Goal: Transaction & Acquisition: Purchase product/service

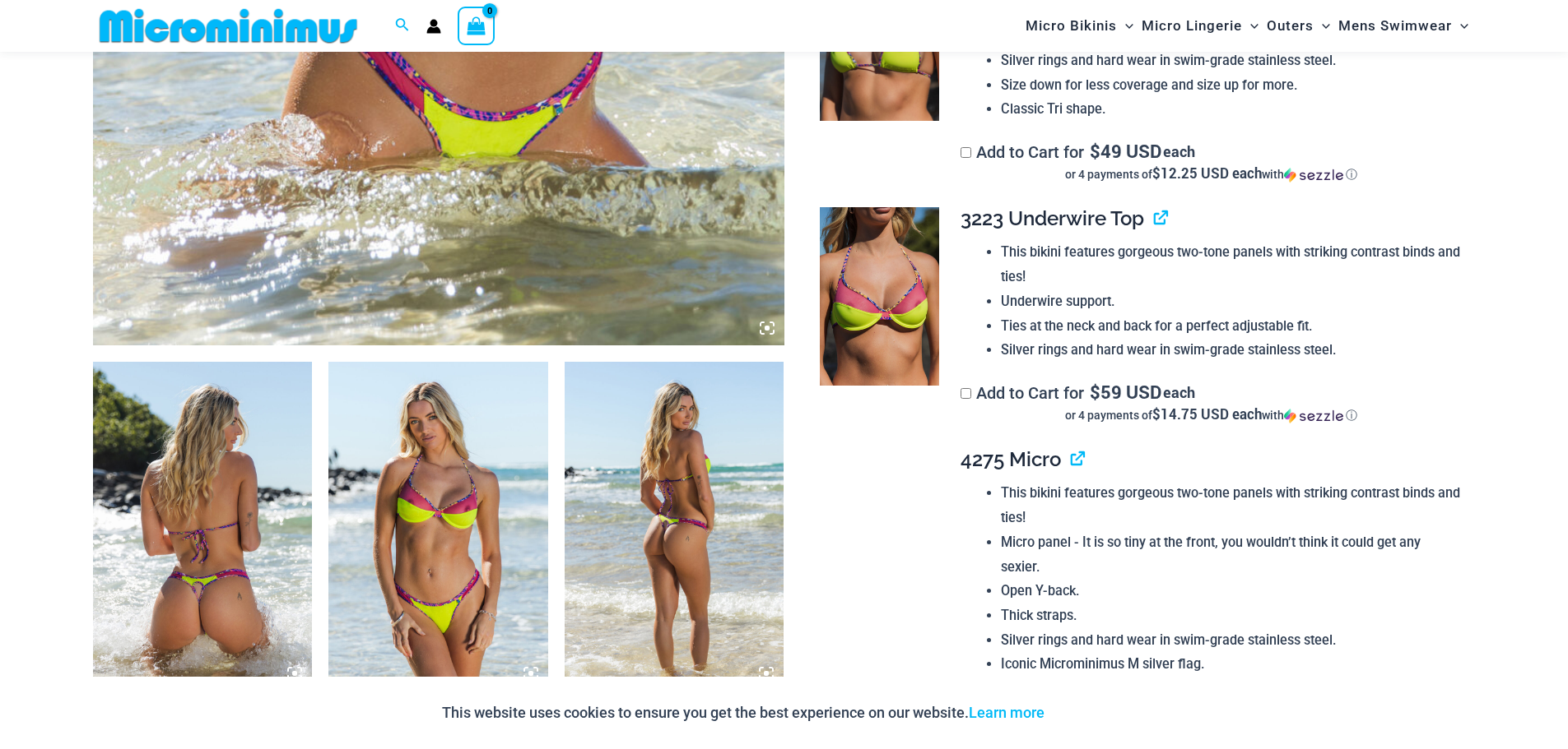
scroll to position [891, 0]
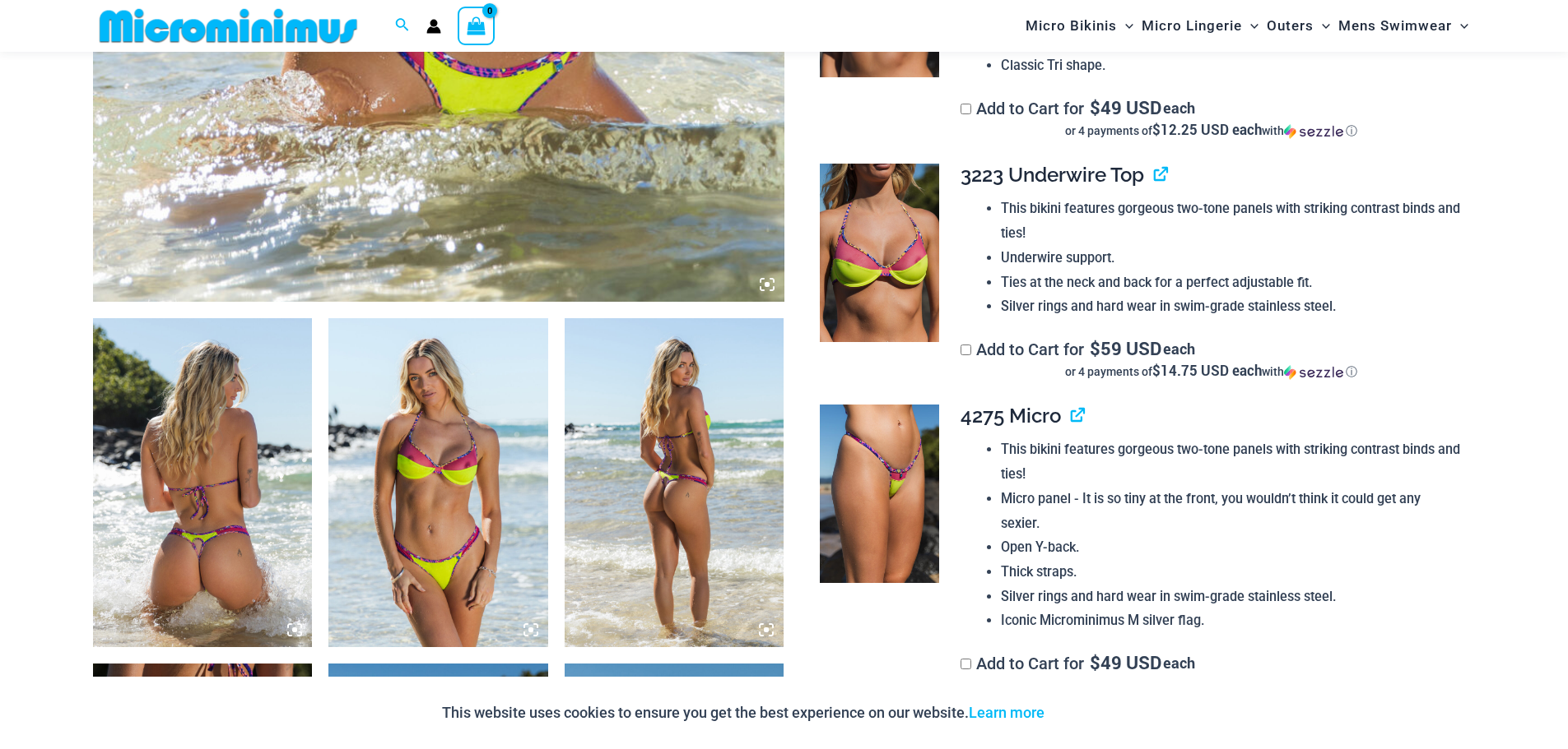
click at [178, 491] on img at bounding box center [203, 483] width 220 height 329
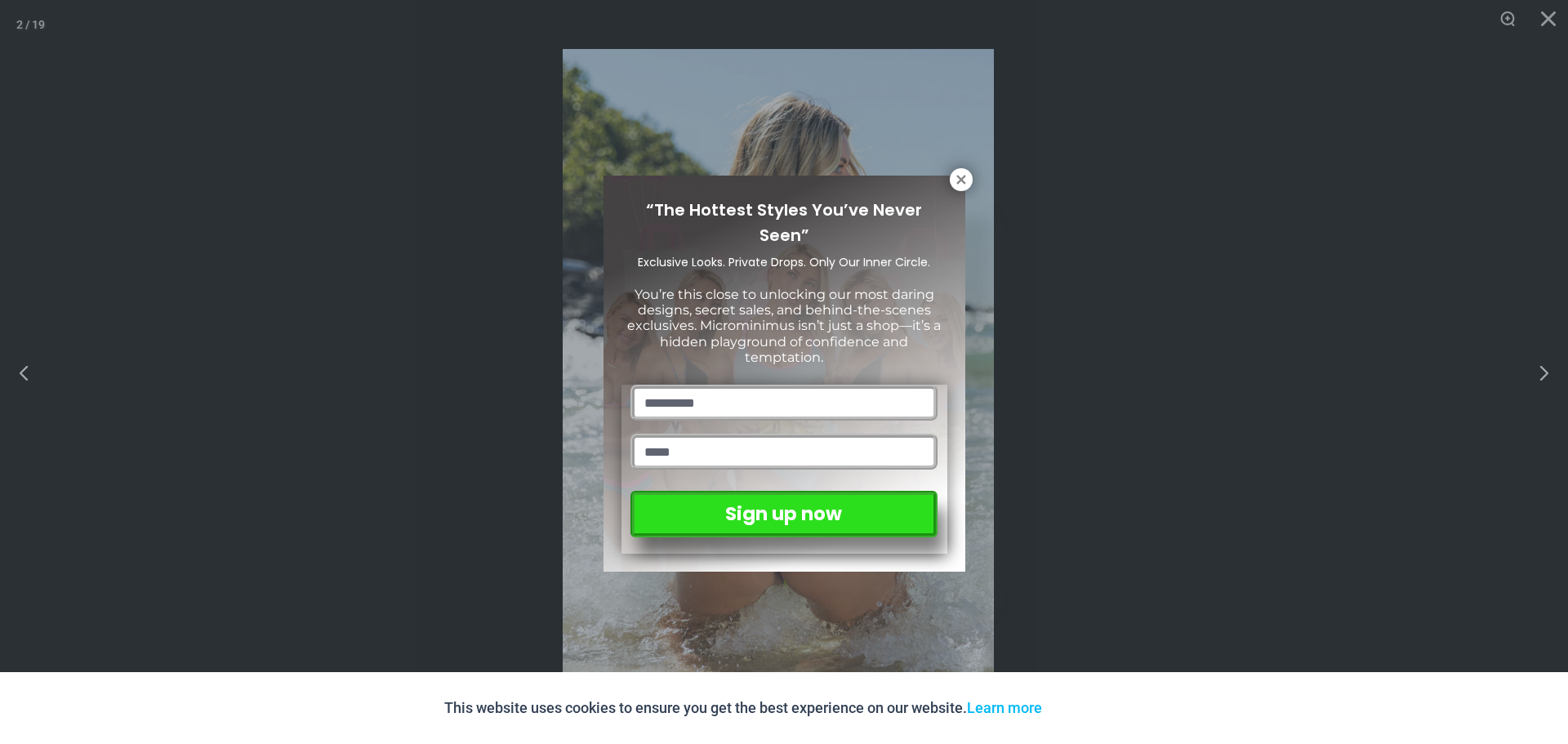
click at [1527, 374] on div "“The Hottest Styles You’ve Never Seen” Exclusive Looks. Private Drops. Only Our…" at bounding box center [784, 372] width 1568 height 744
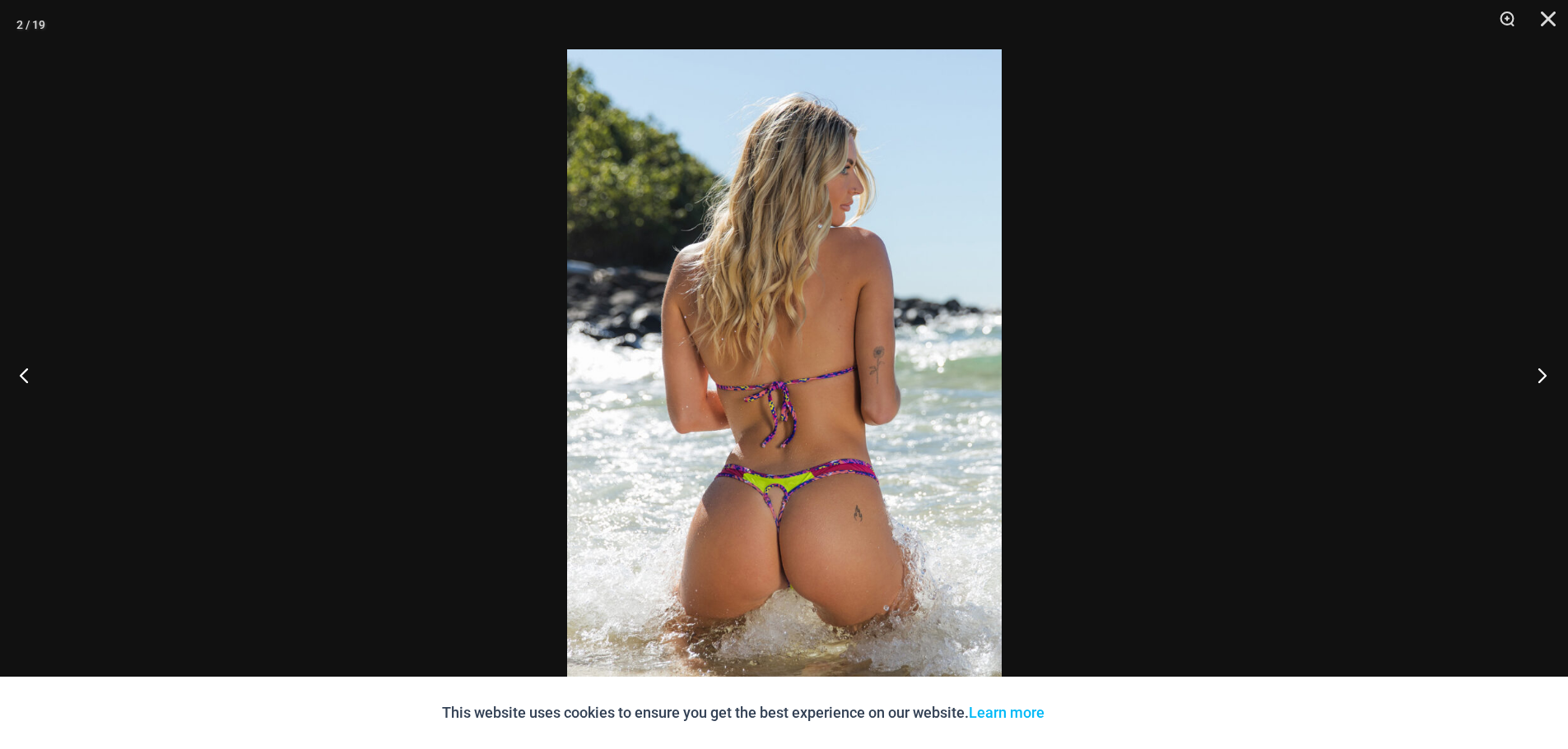
click at [1546, 372] on button "Next" at bounding box center [1537, 375] width 61 height 82
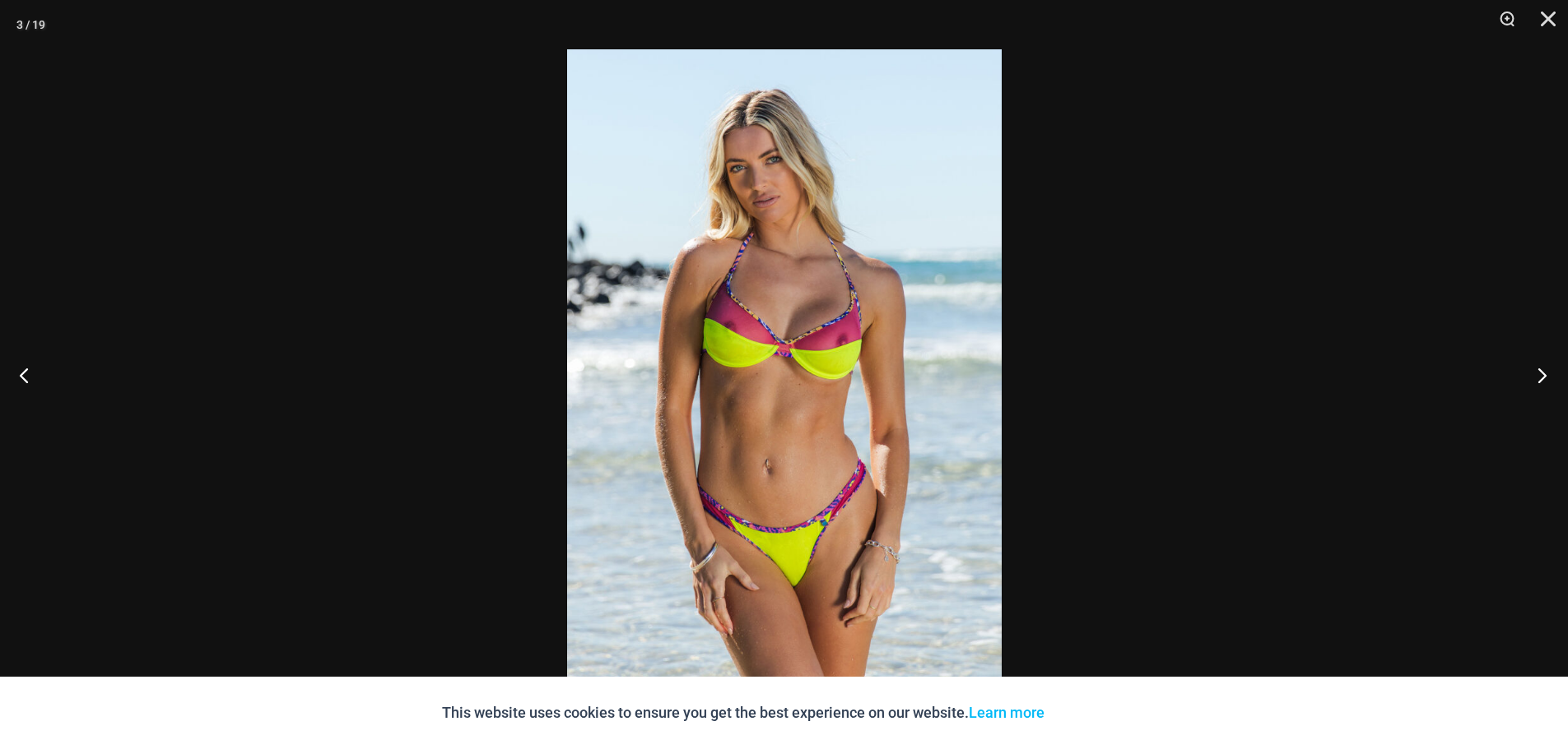
click at [1537, 375] on button "Next" at bounding box center [1537, 375] width 61 height 82
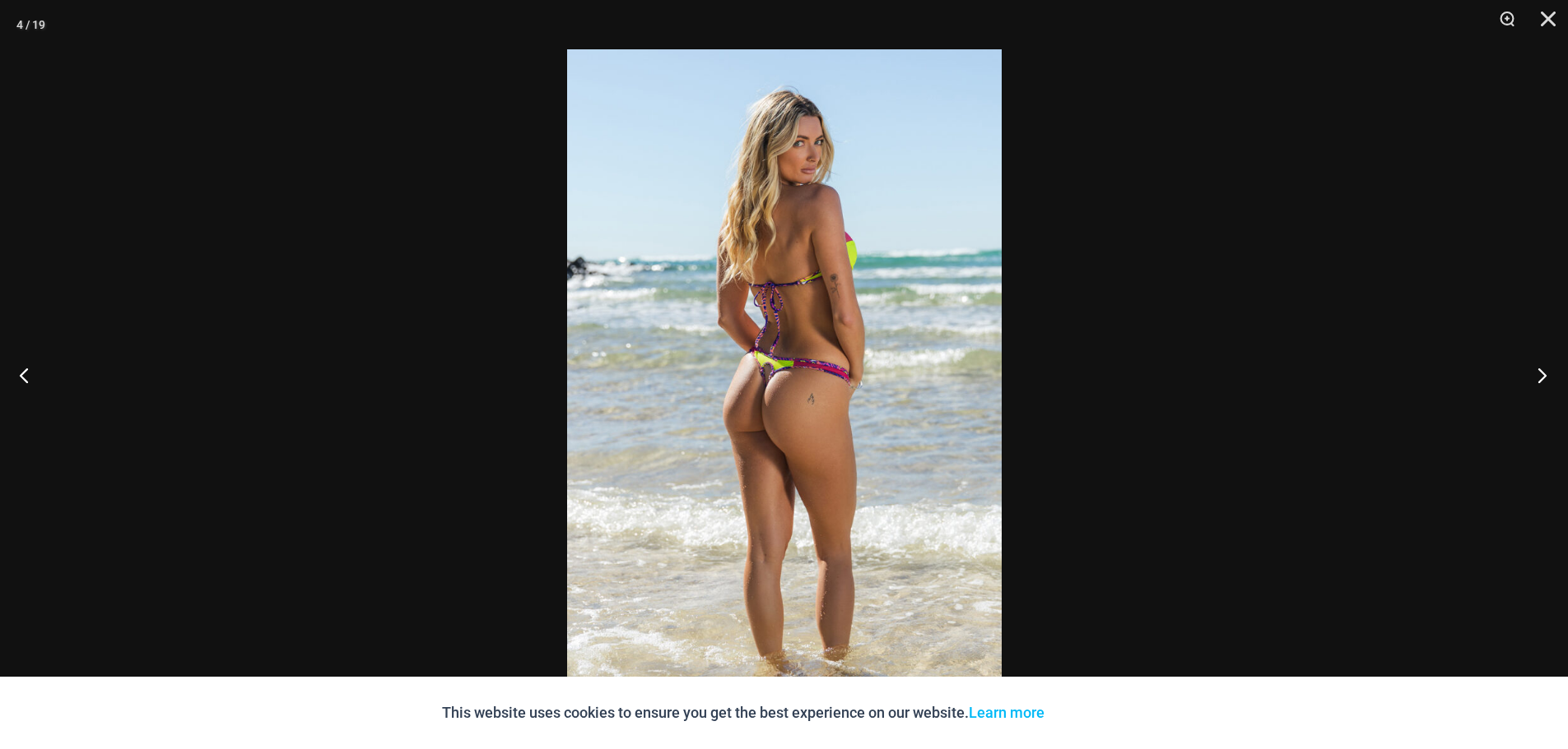
click at [1537, 375] on button "Next" at bounding box center [1537, 375] width 61 height 82
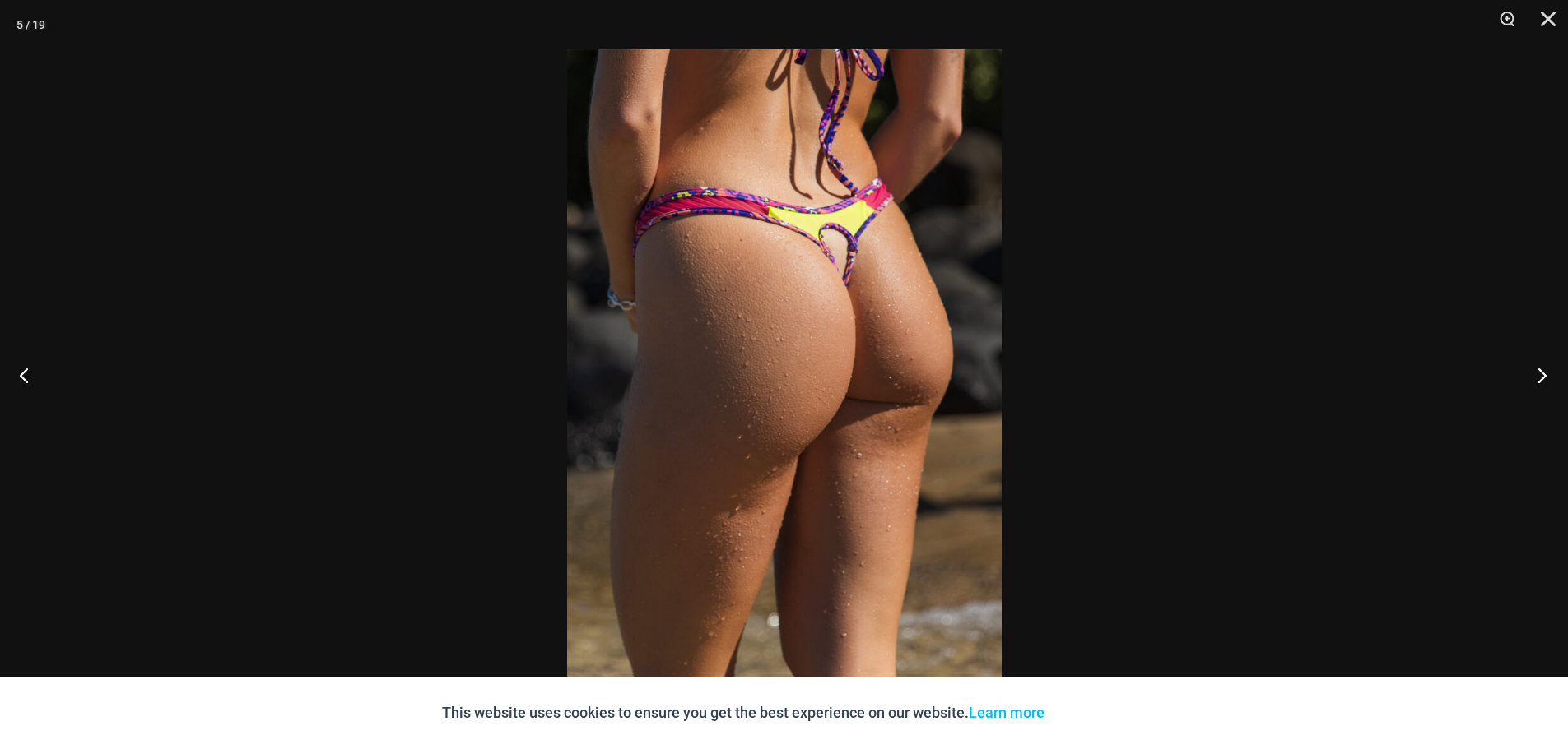
click at [1537, 375] on button "Next" at bounding box center [1537, 375] width 61 height 82
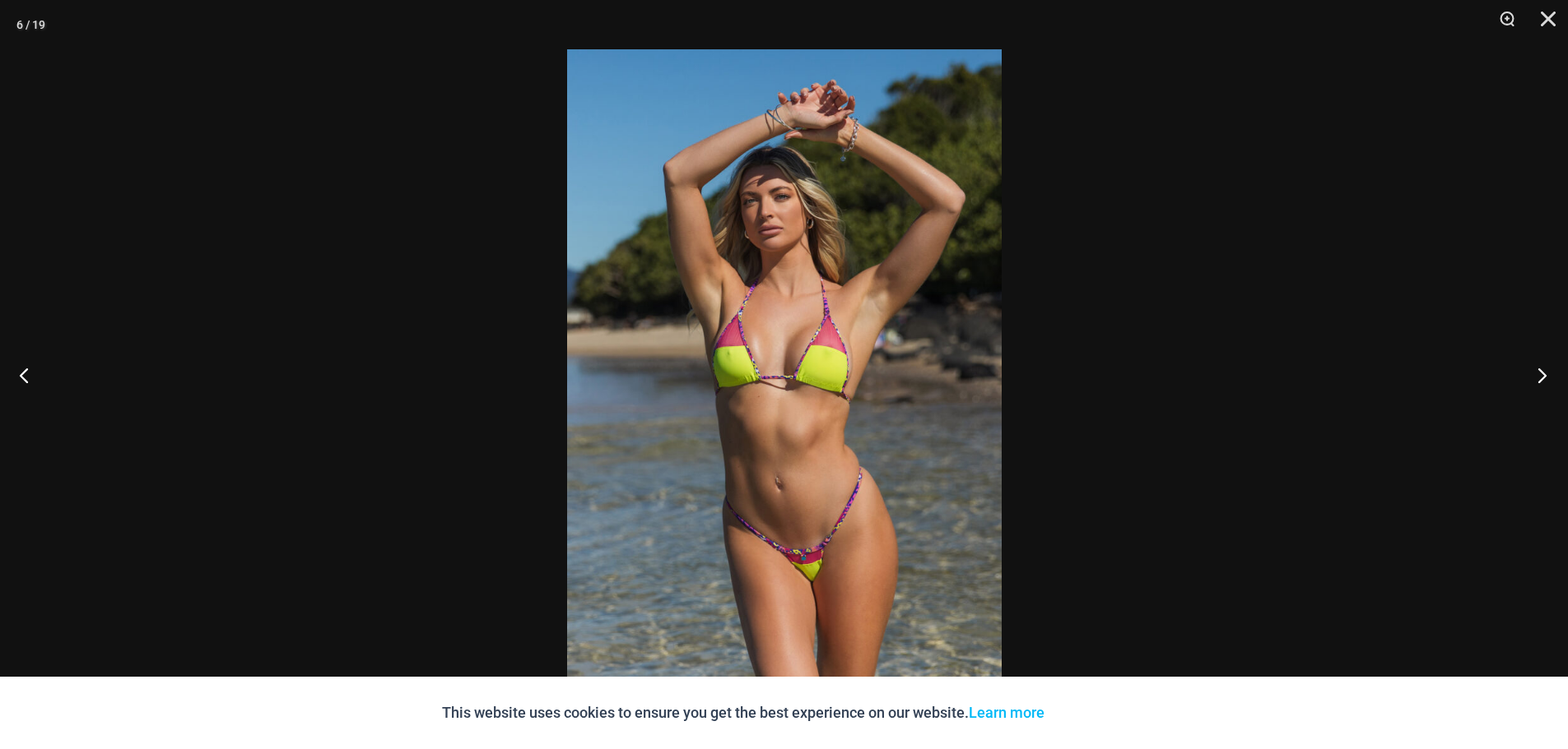
click at [1537, 375] on button "Next" at bounding box center [1537, 375] width 61 height 82
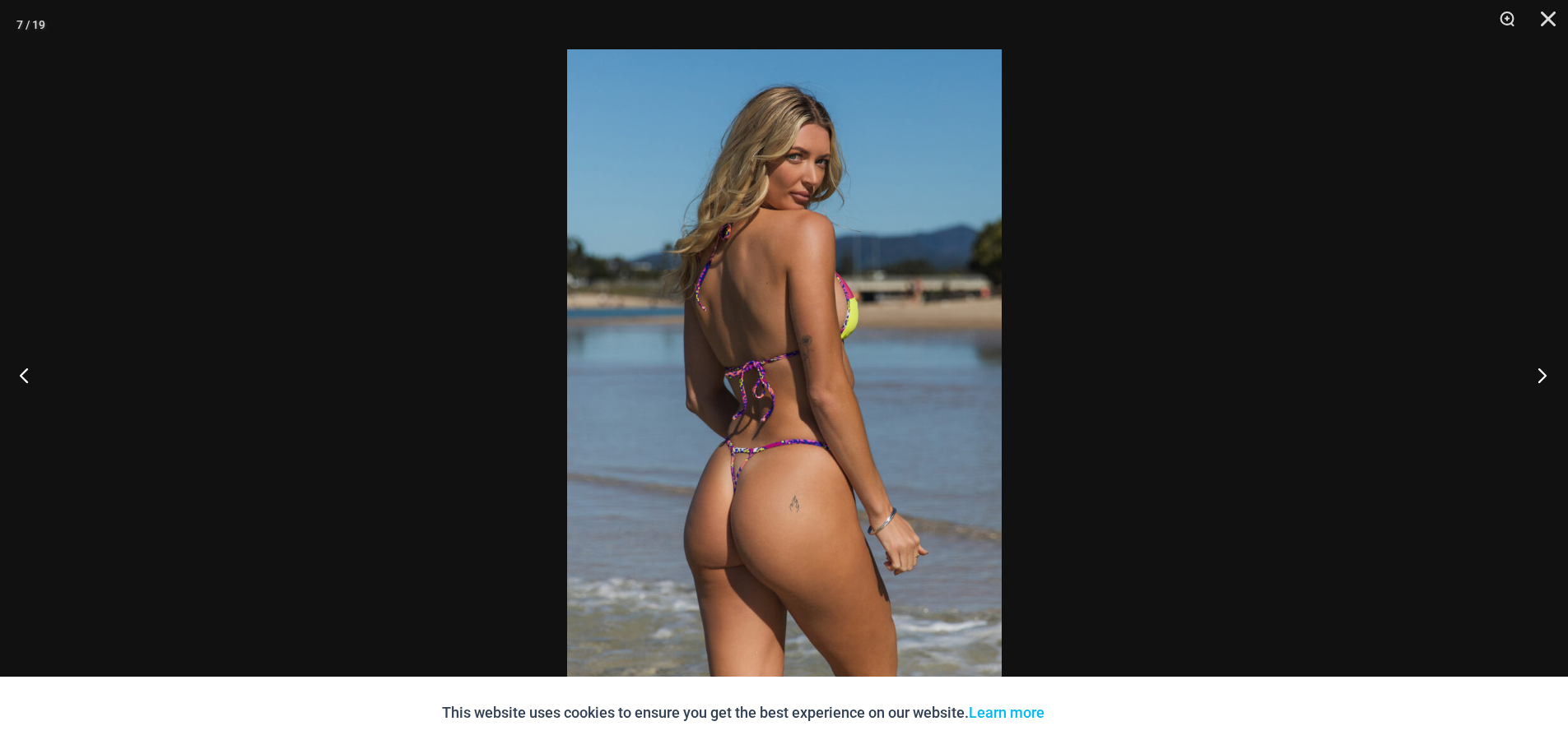
click at [1537, 375] on button "Next" at bounding box center [1537, 375] width 61 height 82
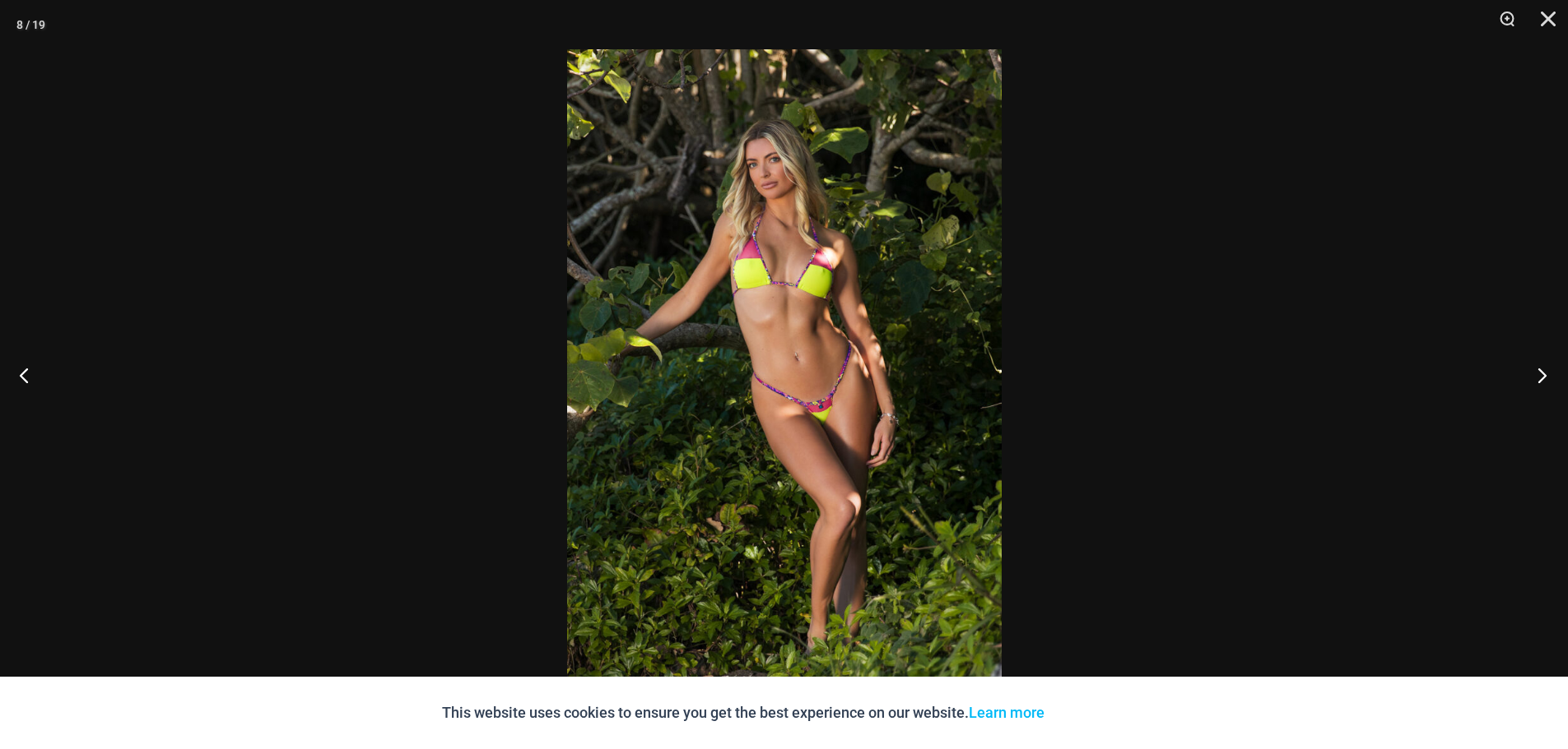
click at [1537, 375] on button "Next" at bounding box center [1537, 375] width 61 height 82
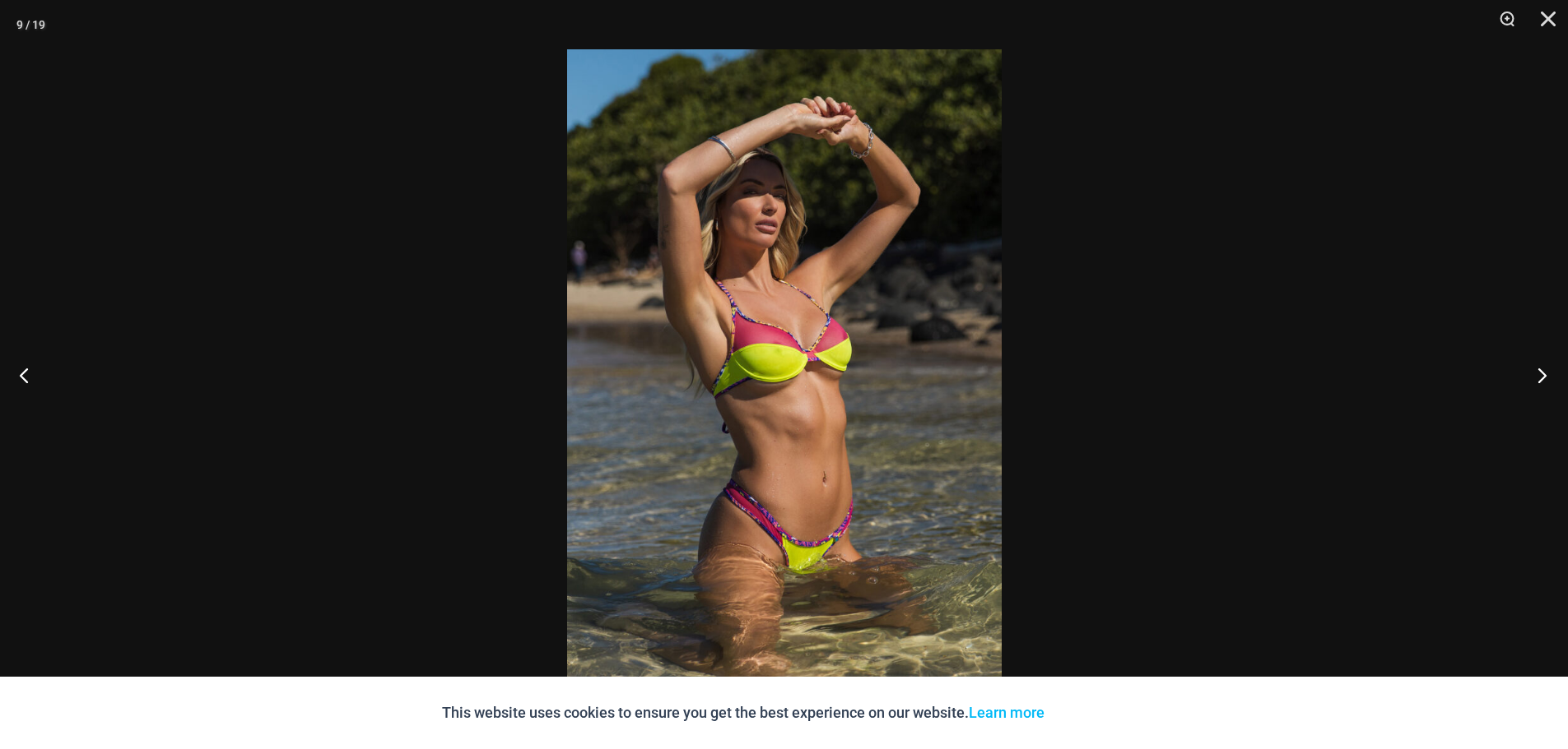
click at [1537, 375] on button "Next" at bounding box center [1537, 375] width 61 height 82
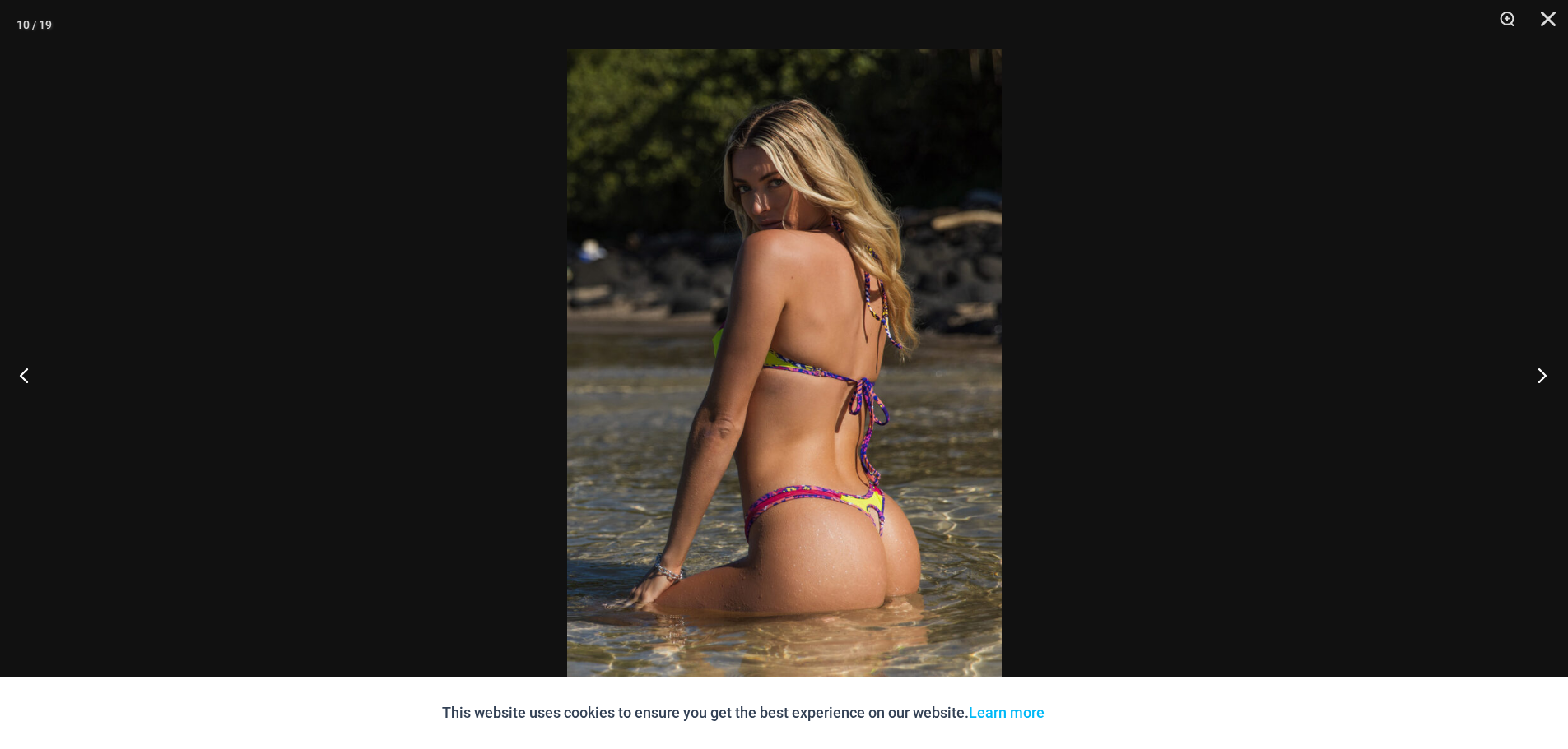
click at [1537, 375] on button "Next" at bounding box center [1537, 375] width 61 height 82
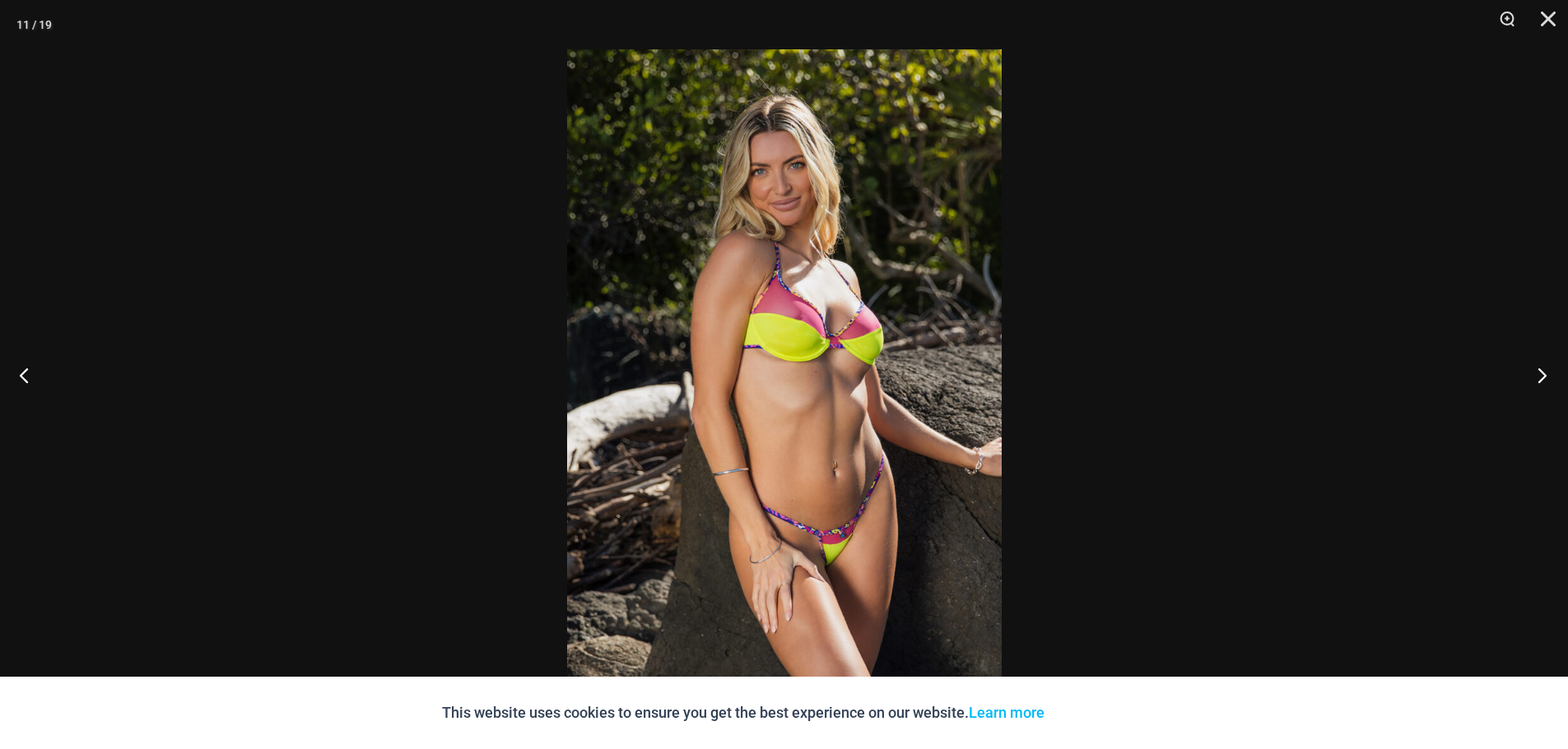
click at [1537, 375] on button "Next" at bounding box center [1537, 375] width 61 height 82
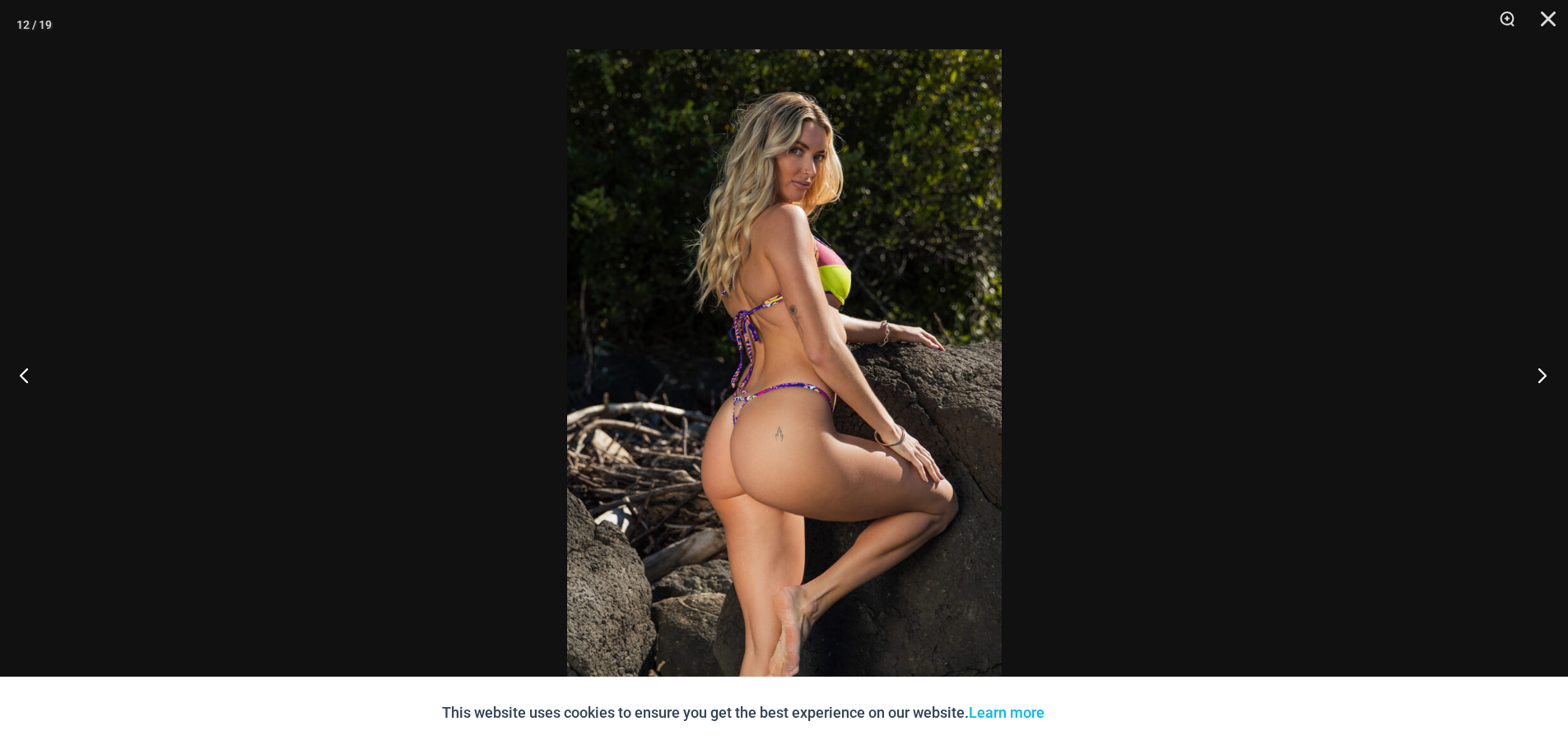
click at [1537, 375] on button "Next" at bounding box center [1537, 375] width 61 height 82
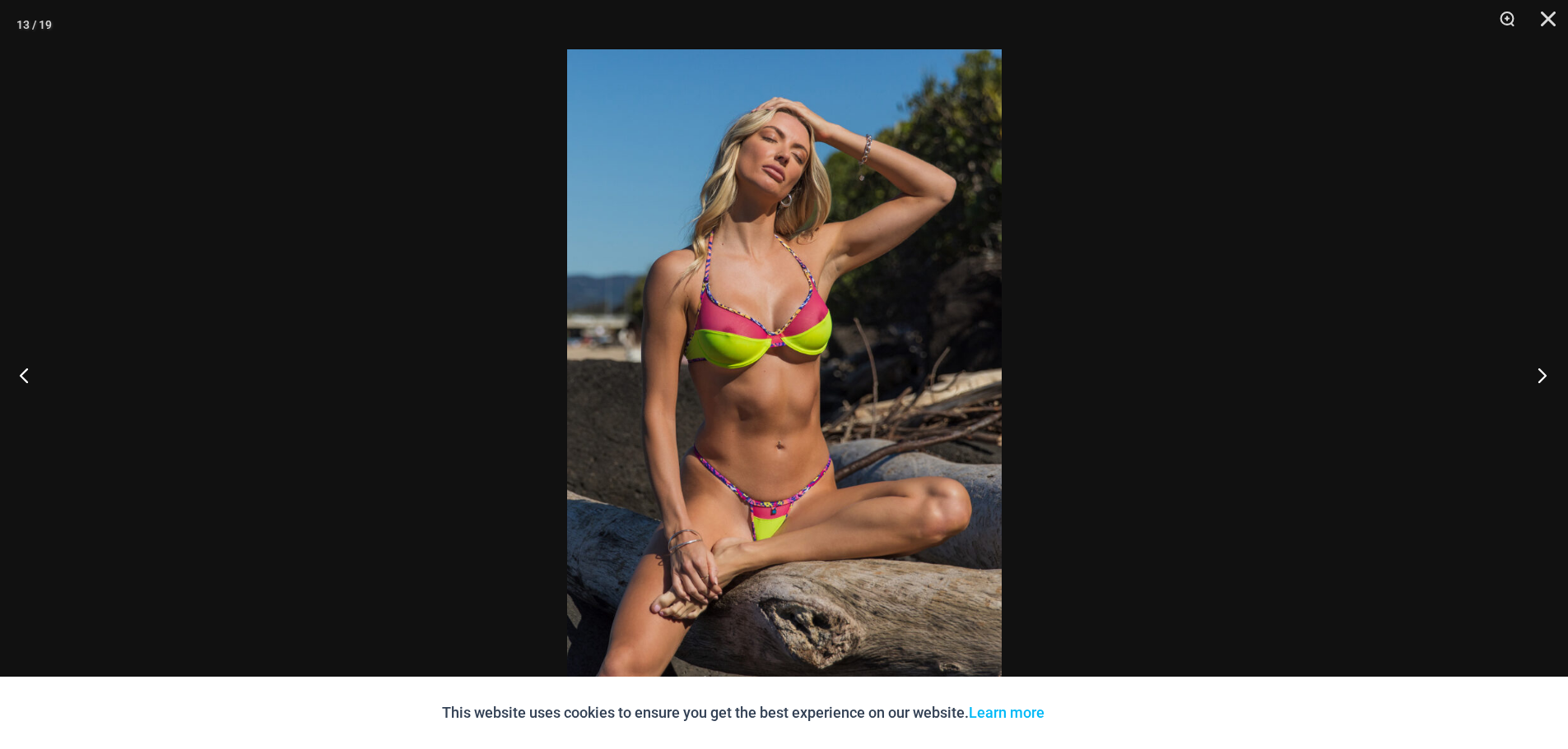
click at [1537, 375] on button "Next" at bounding box center [1537, 375] width 61 height 82
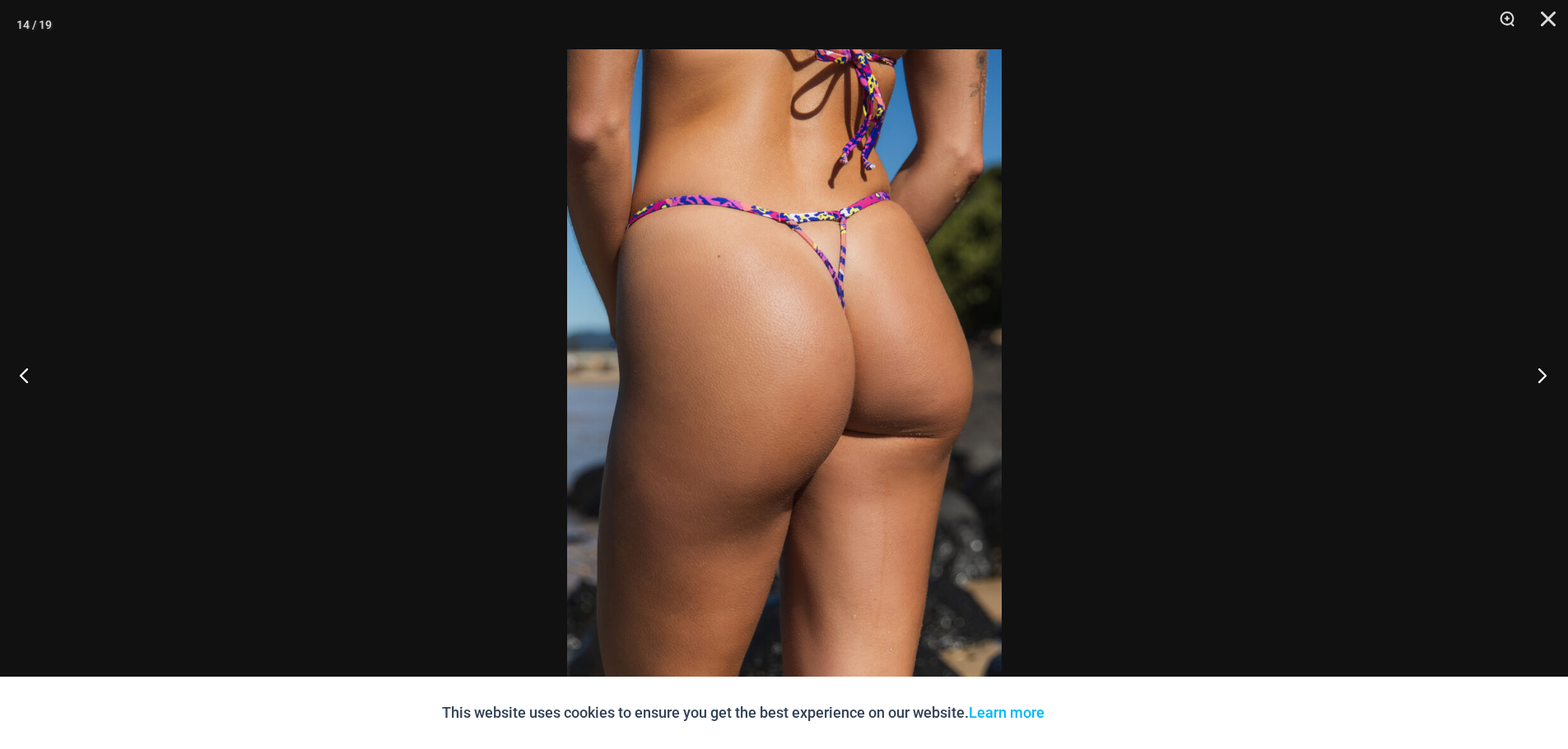
click at [1537, 375] on button "Next" at bounding box center [1537, 375] width 61 height 82
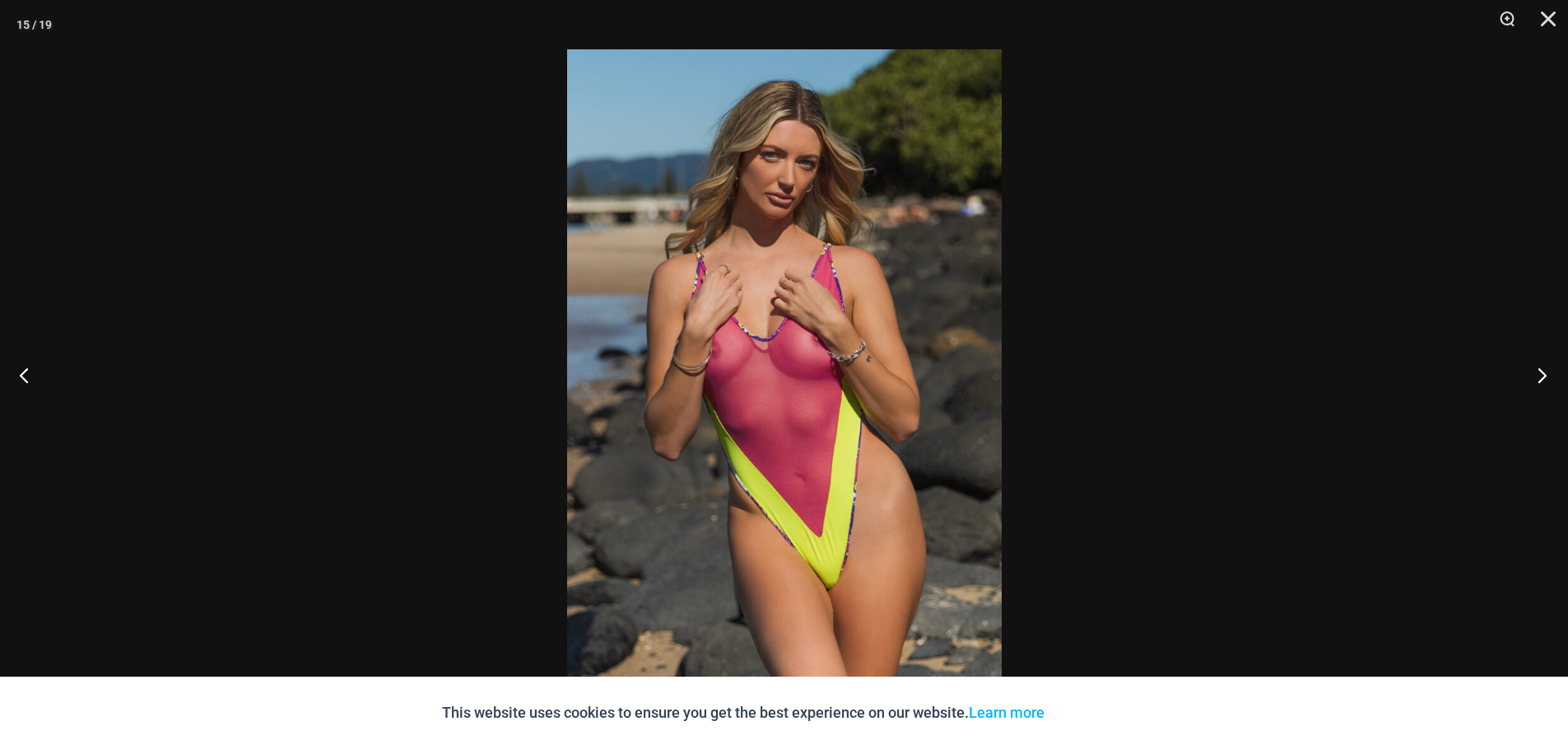
click at [1537, 375] on button "Next" at bounding box center [1537, 375] width 61 height 82
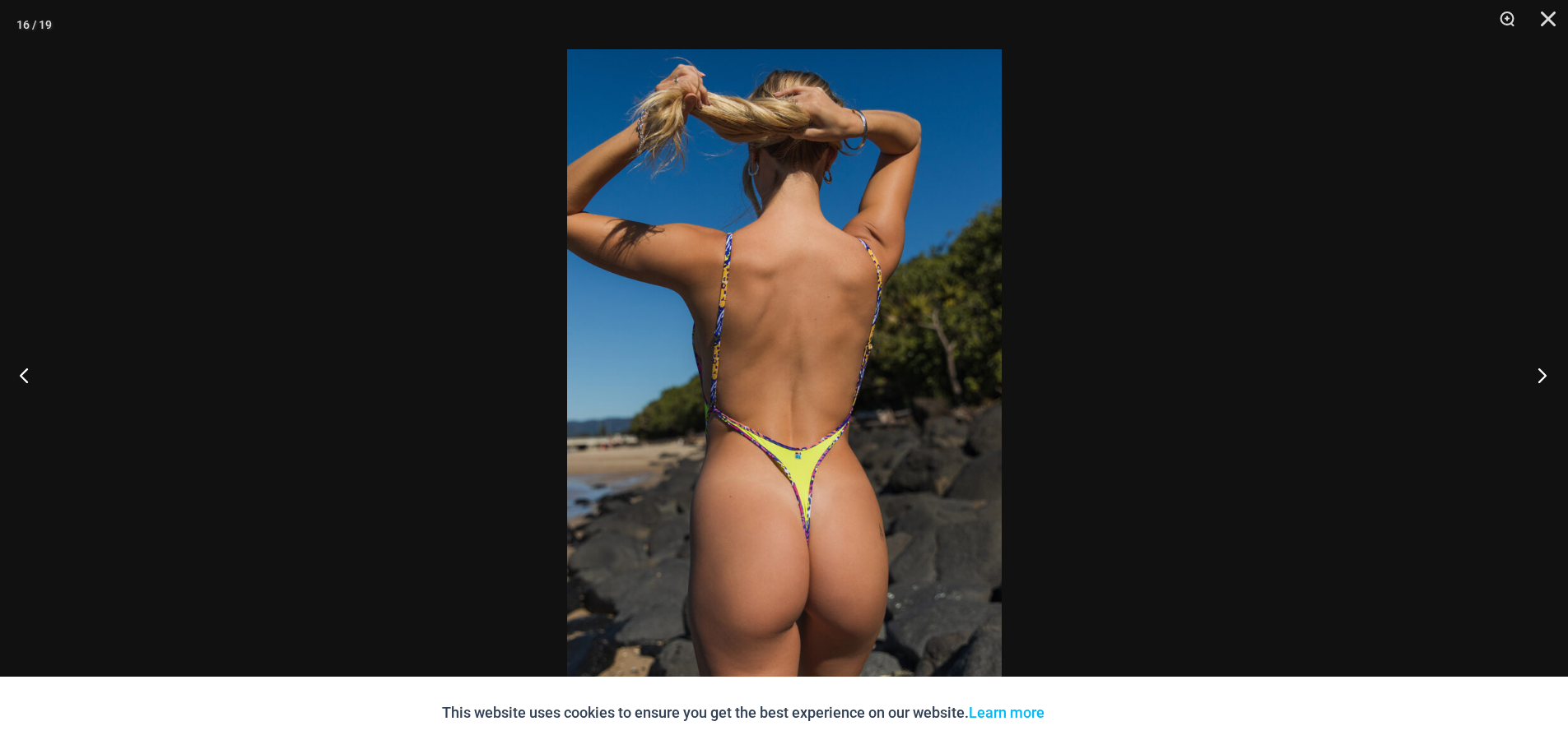
click at [1537, 375] on button "Next" at bounding box center [1537, 375] width 61 height 82
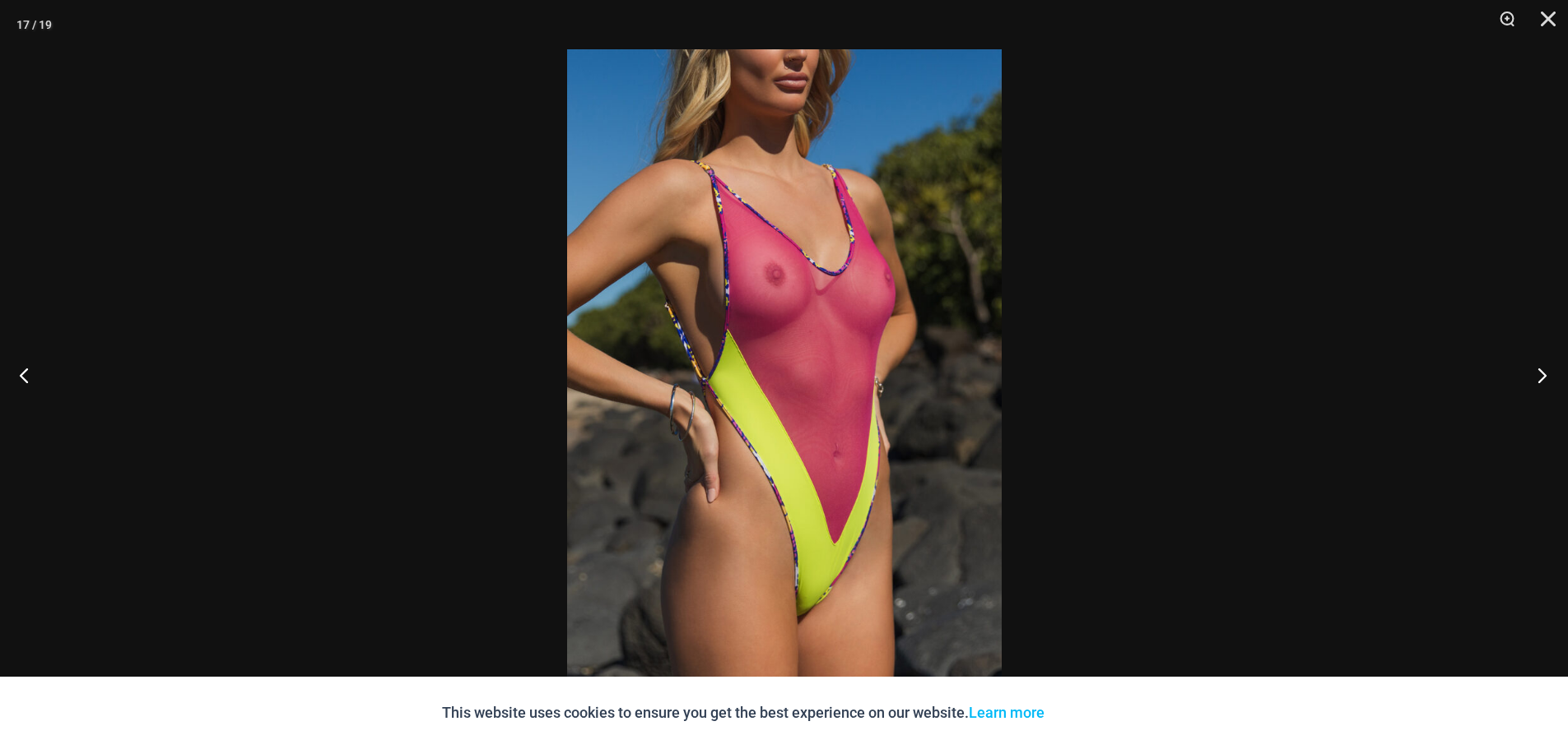
click at [1537, 375] on button "Next" at bounding box center [1537, 375] width 61 height 82
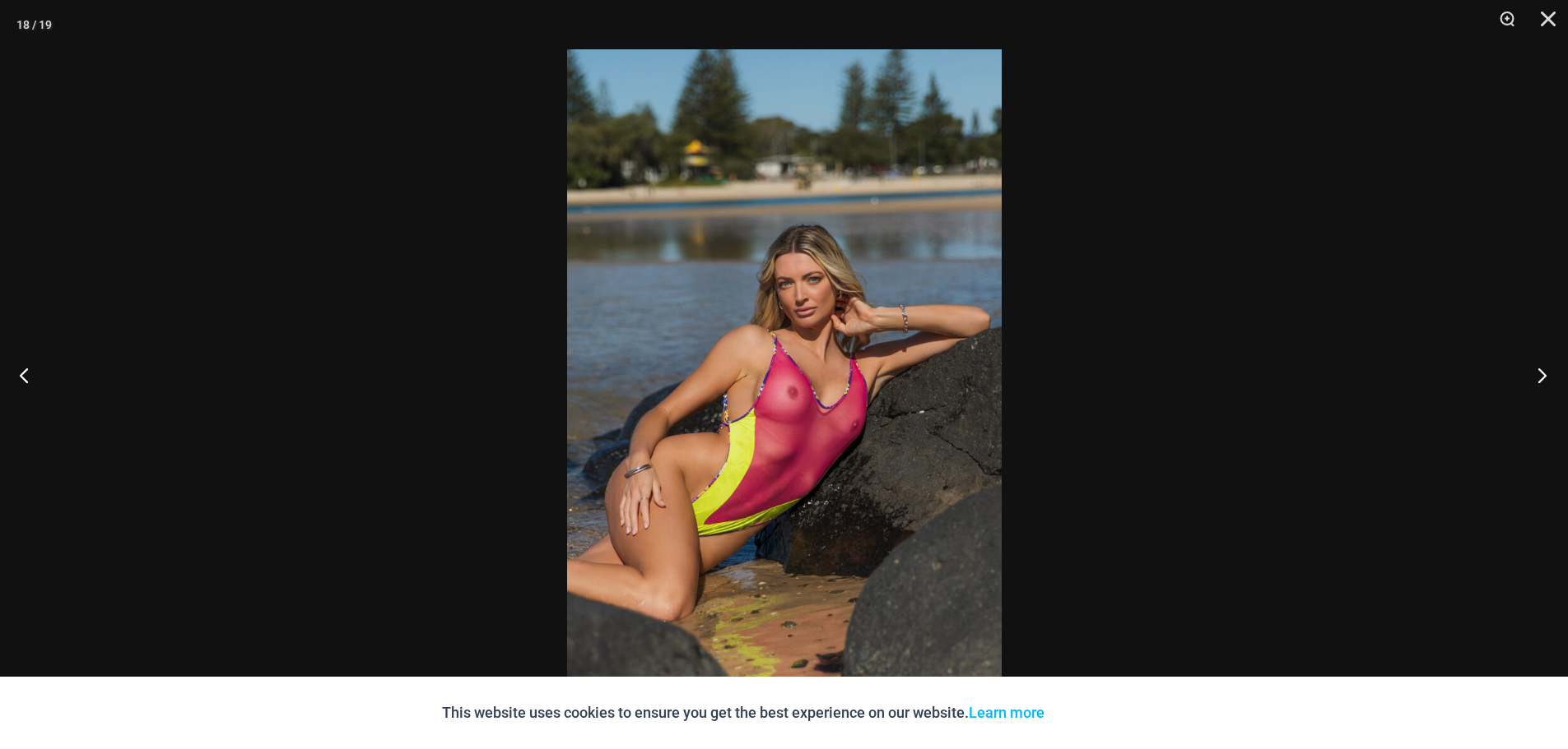
click at [1537, 375] on button "Next" at bounding box center [1537, 375] width 61 height 82
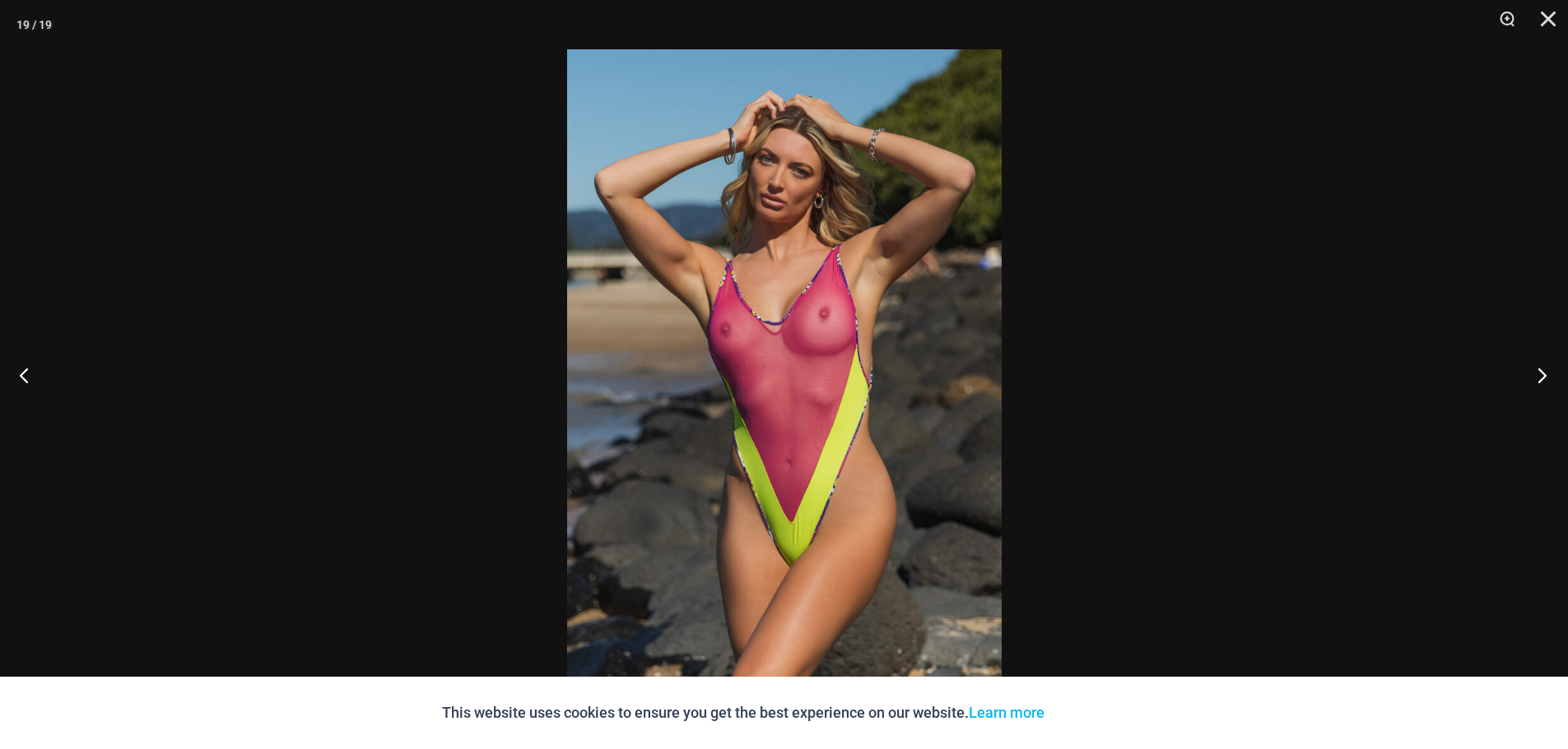
click at [1537, 375] on button "Next" at bounding box center [1537, 375] width 61 height 82
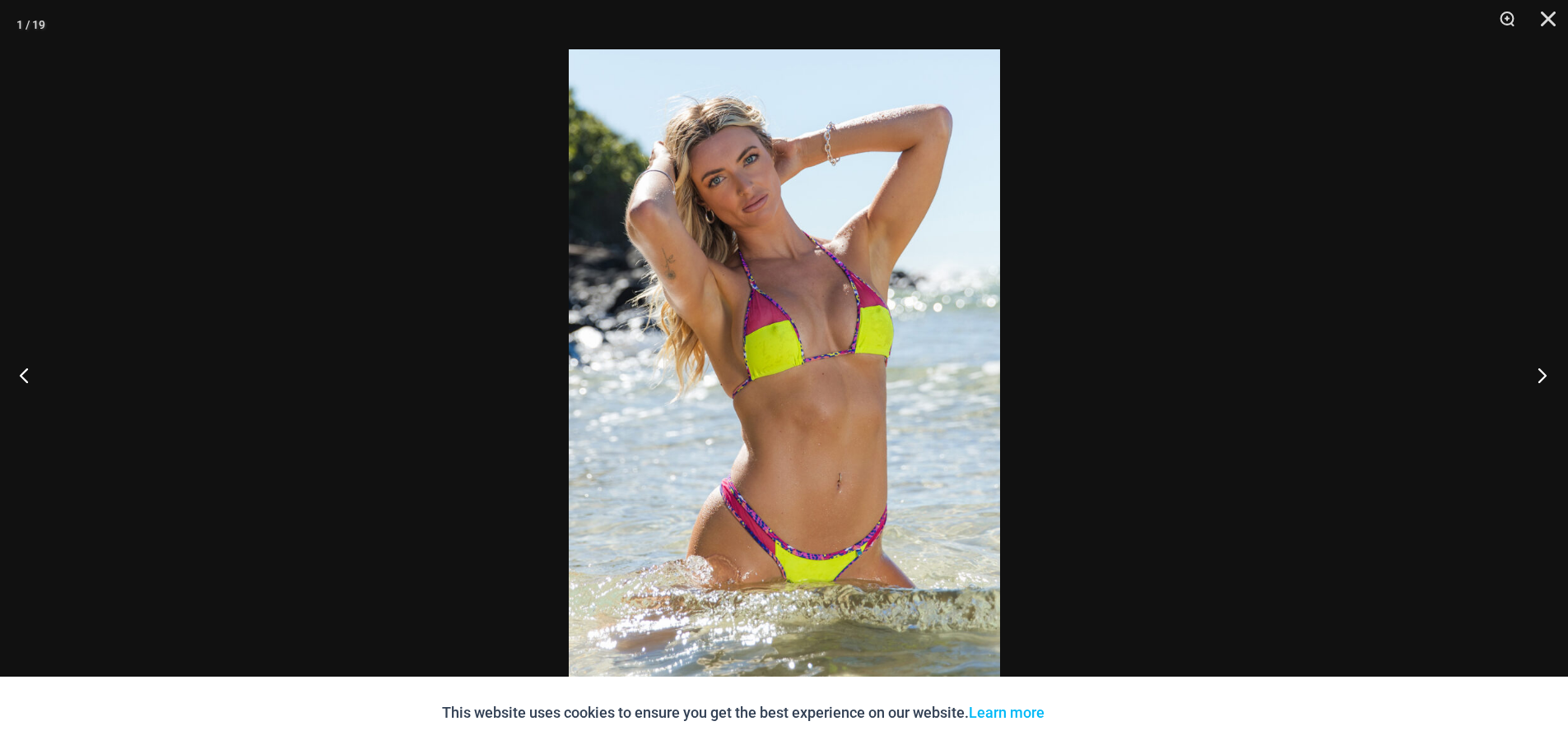
click at [1537, 375] on button "Next" at bounding box center [1537, 375] width 61 height 82
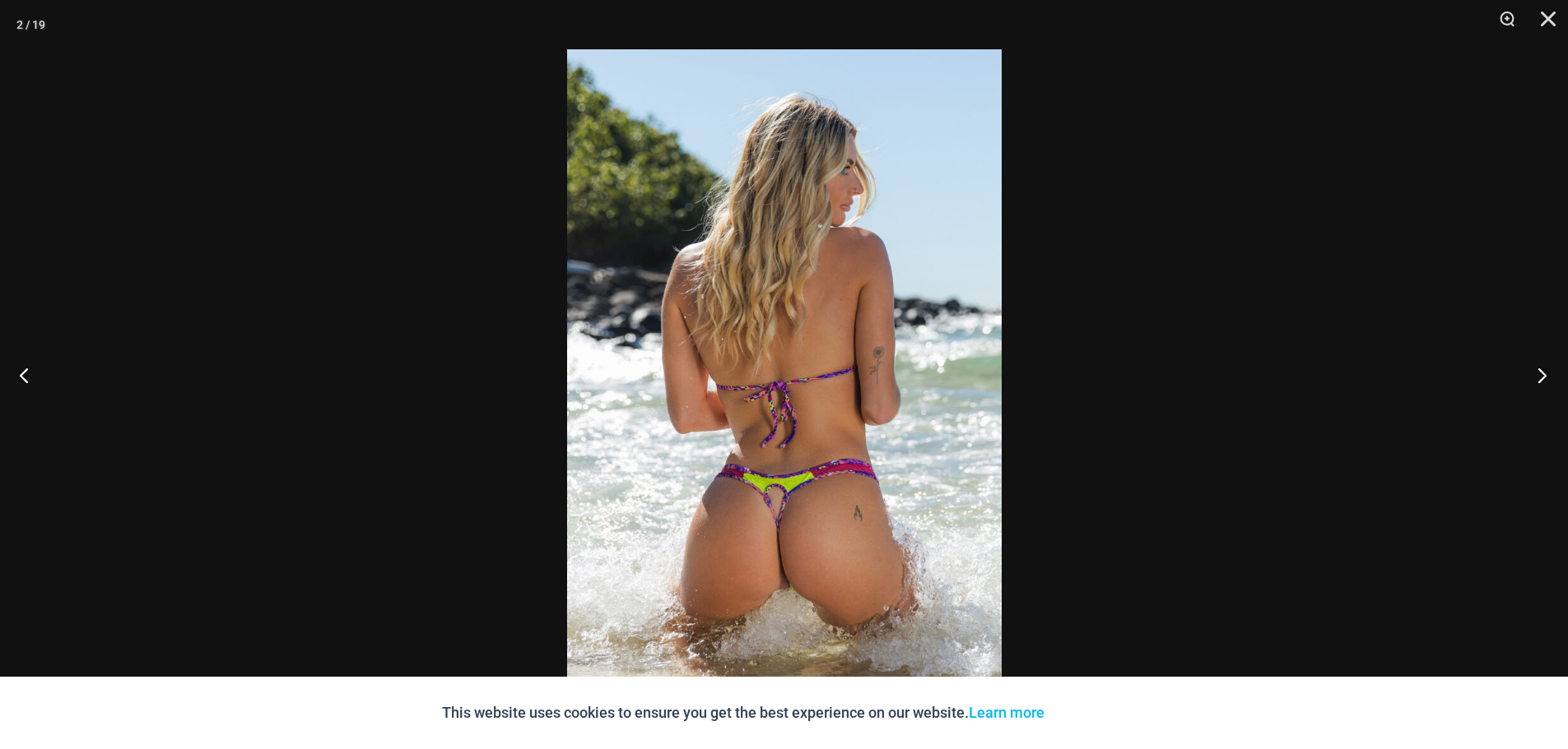
click at [1537, 375] on button "Next" at bounding box center [1537, 375] width 61 height 82
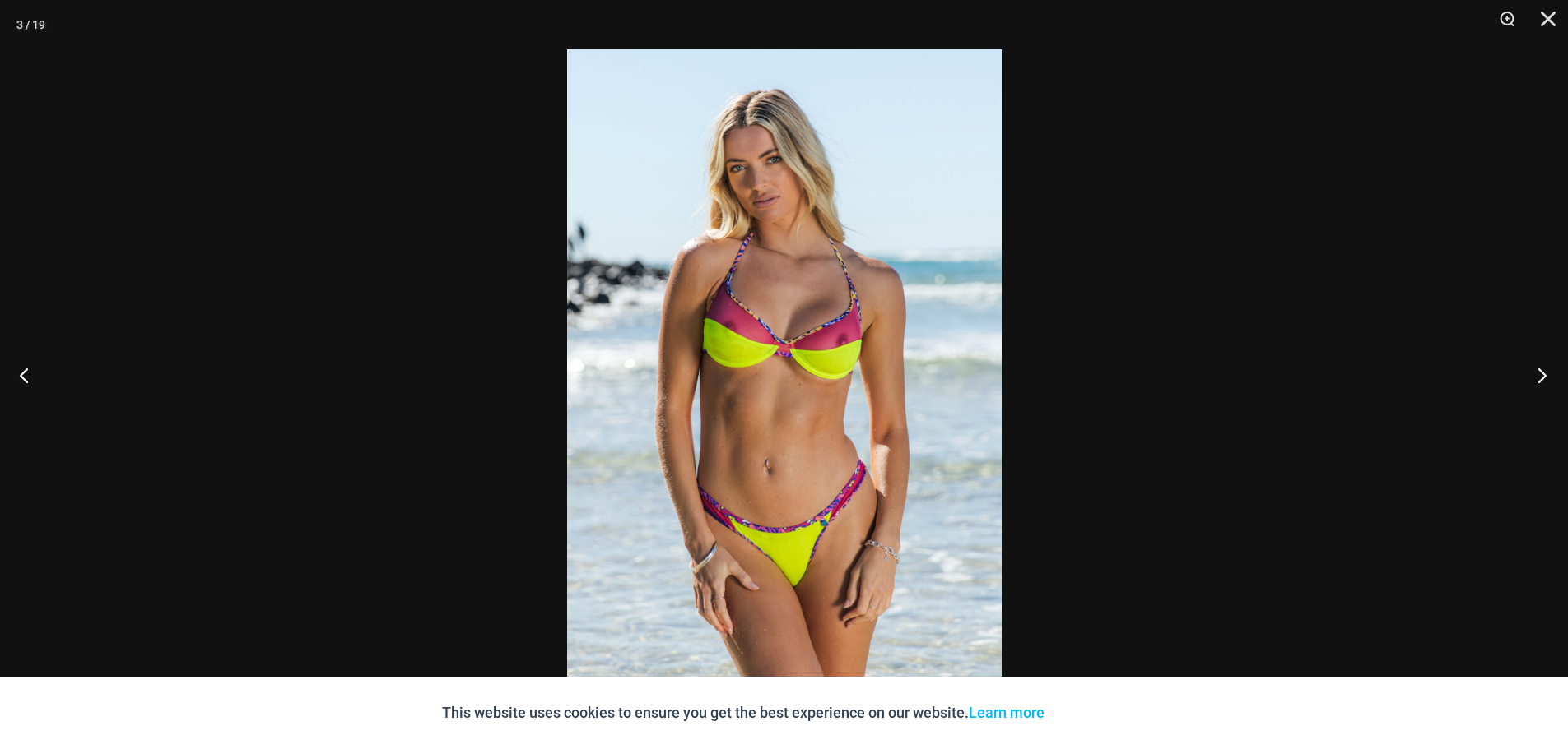
click at [1537, 375] on button "Next" at bounding box center [1537, 375] width 61 height 82
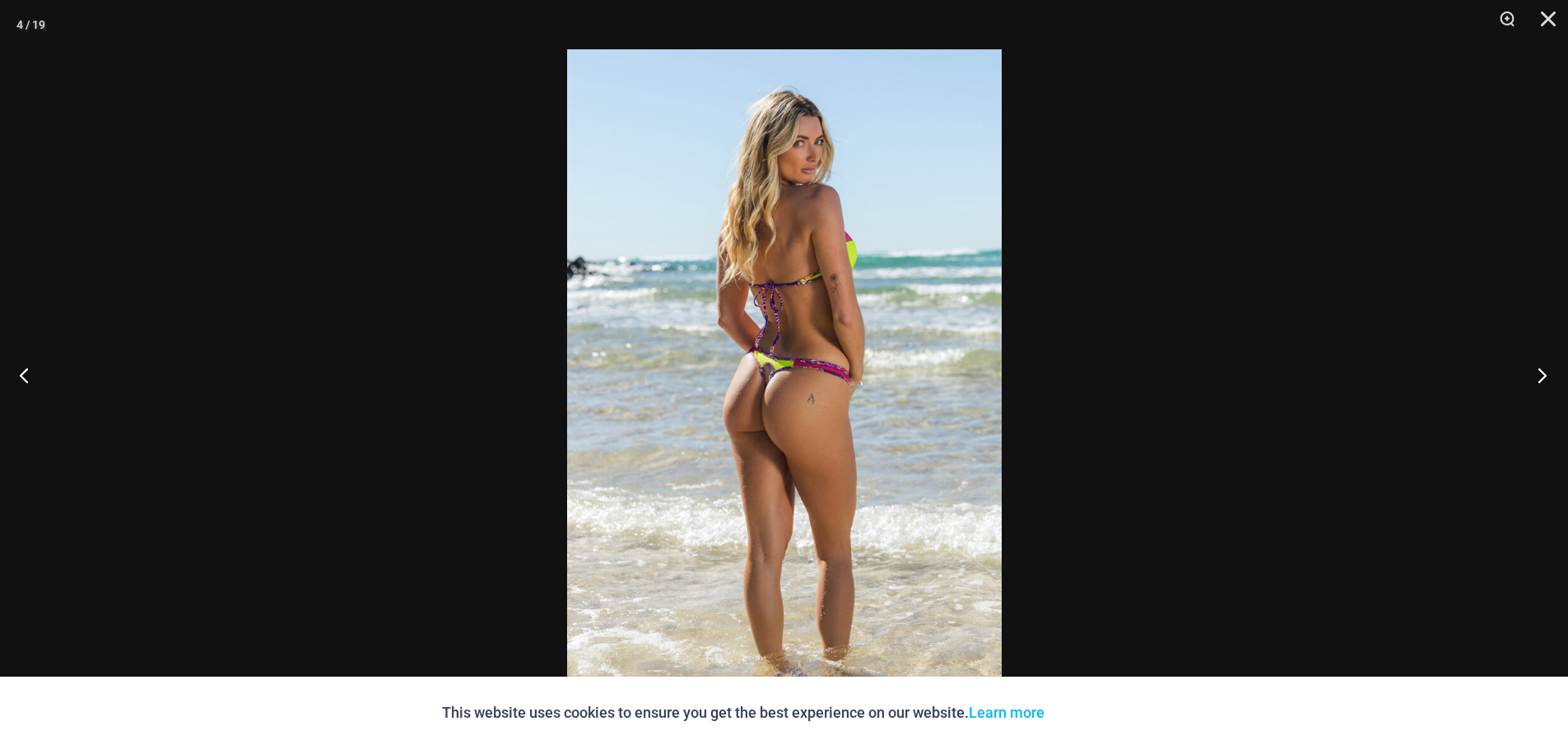
click at [1537, 375] on button "Next" at bounding box center [1537, 375] width 61 height 82
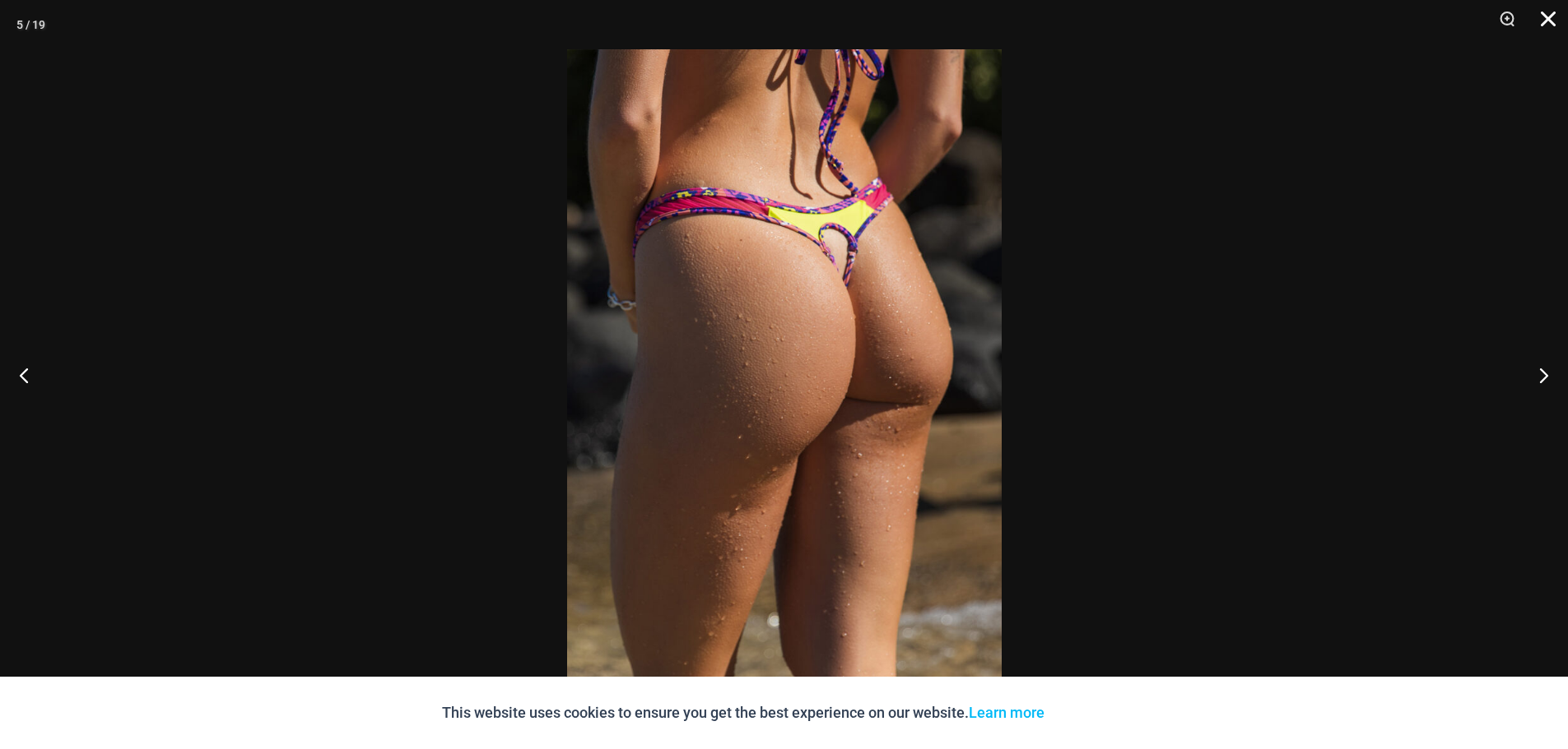
click at [1546, 13] on button "Close" at bounding box center [1542, 25] width 42 height 49
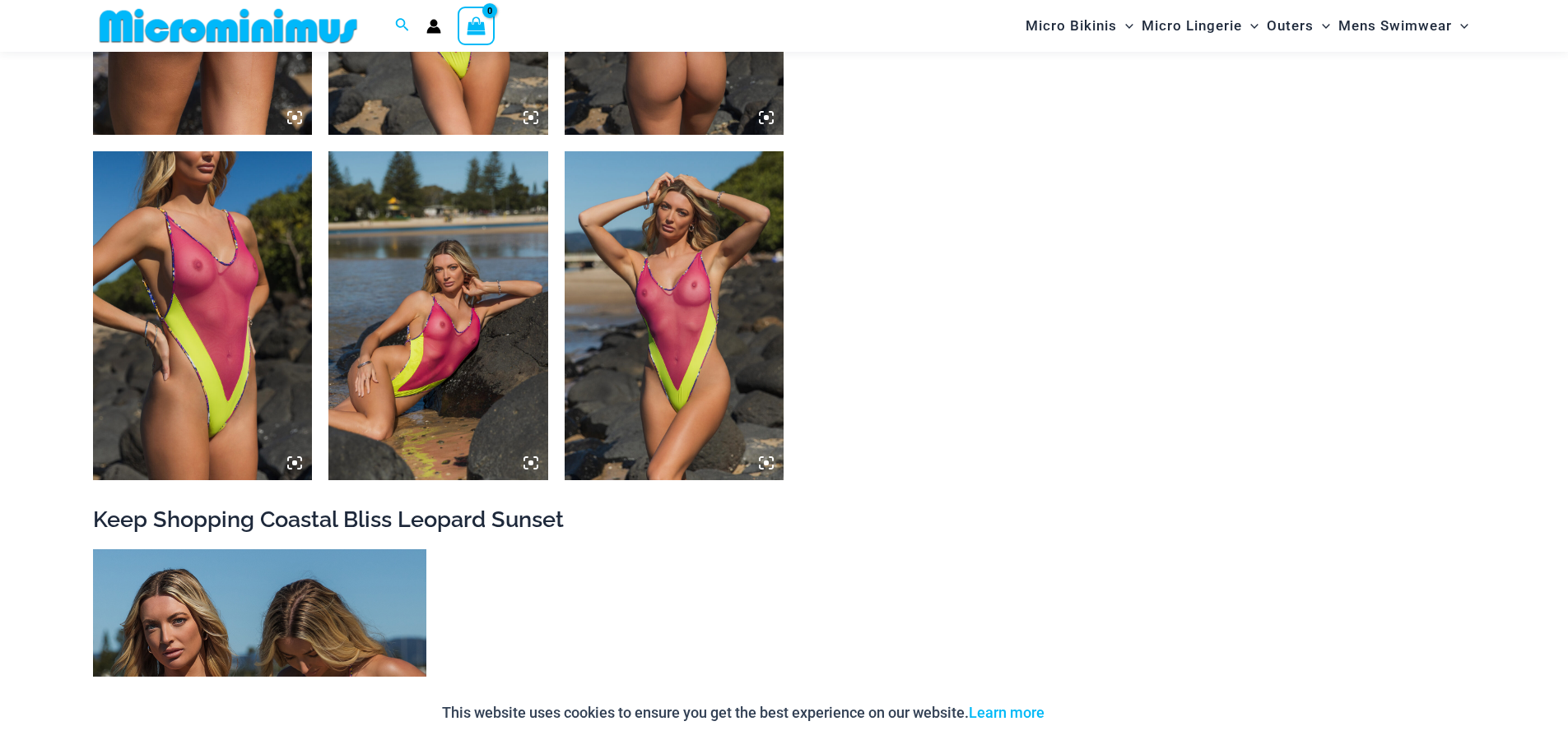
scroll to position [2784, 0]
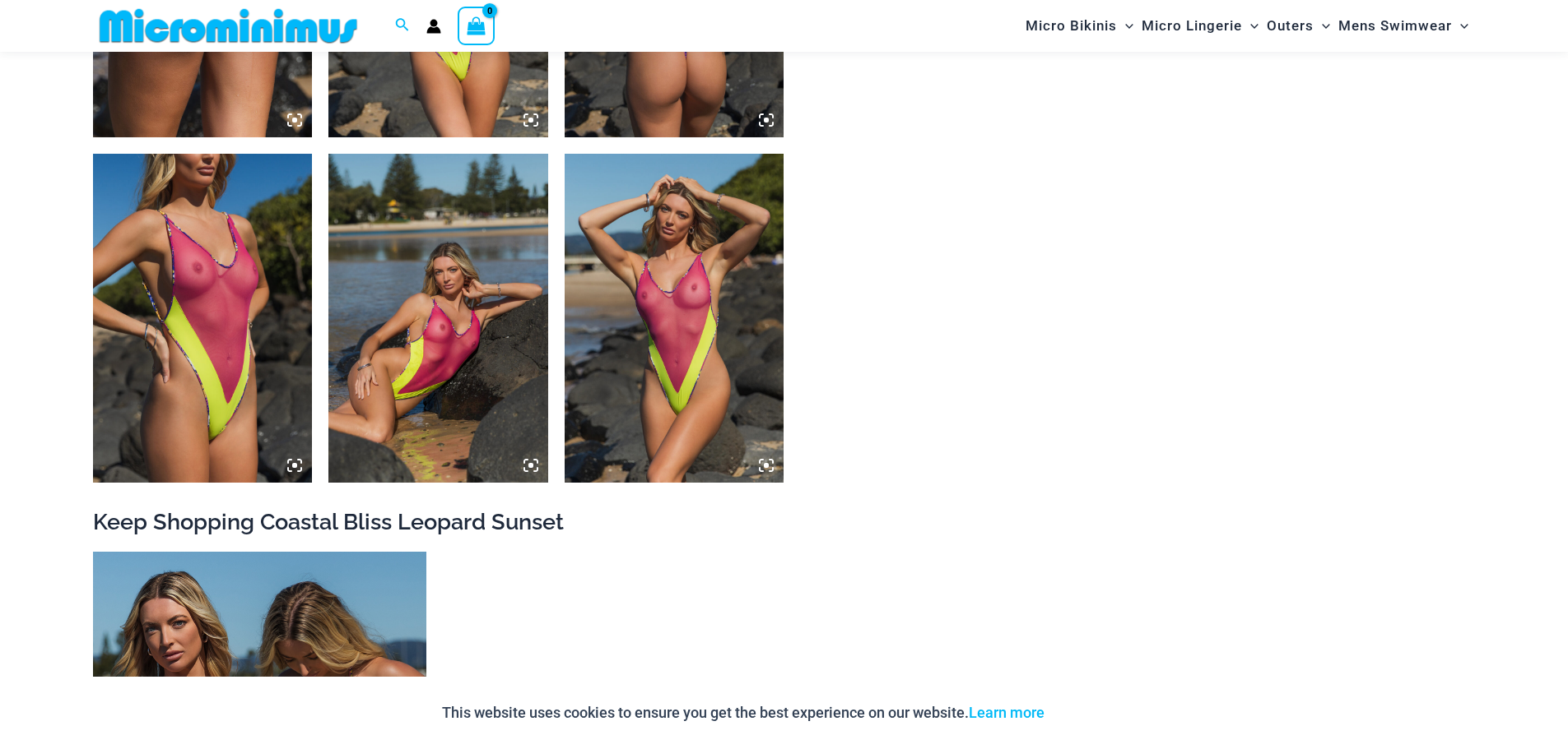
click at [209, 403] on img at bounding box center [203, 318] width 220 height 329
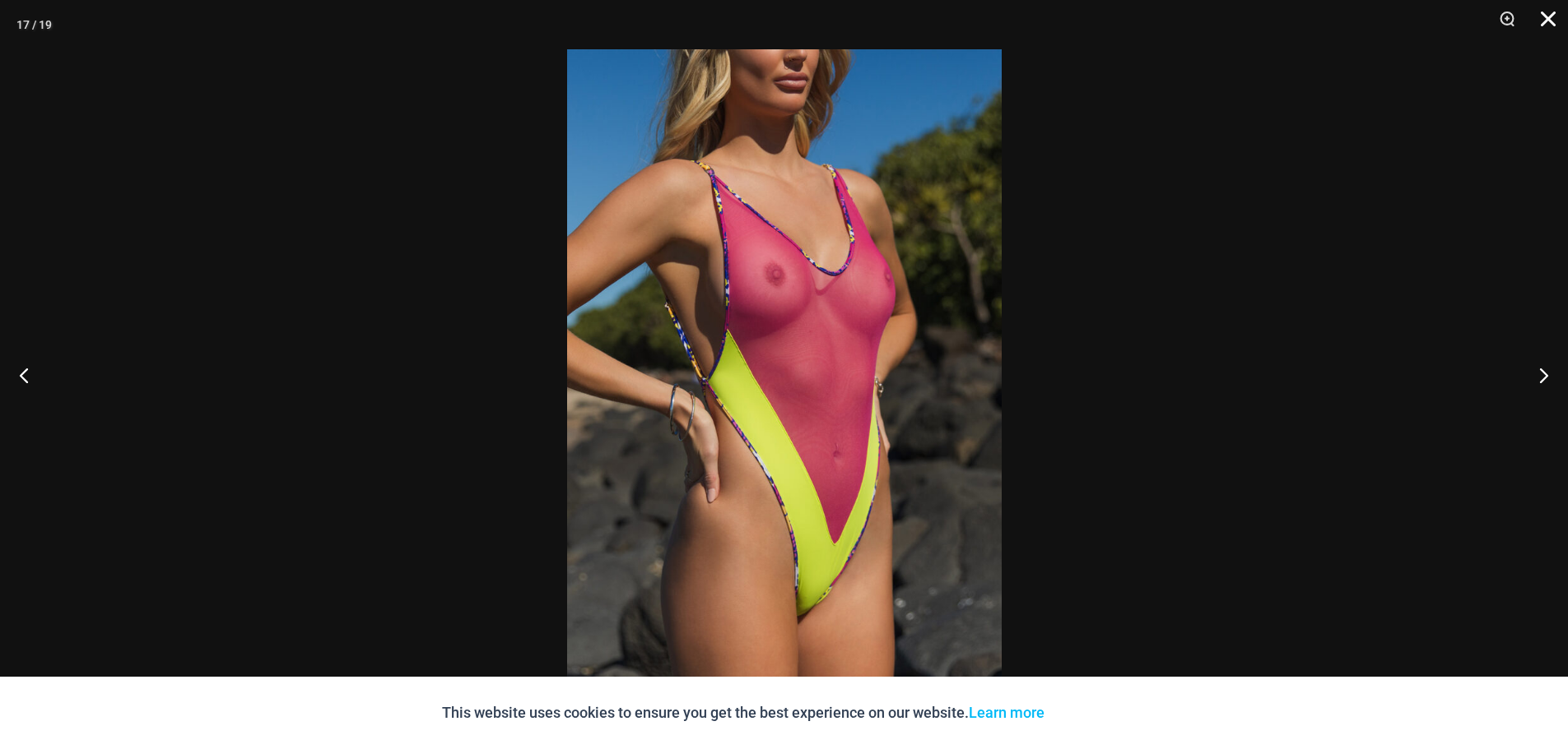
click at [1543, 12] on button "Close" at bounding box center [1542, 25] width 42 height 49
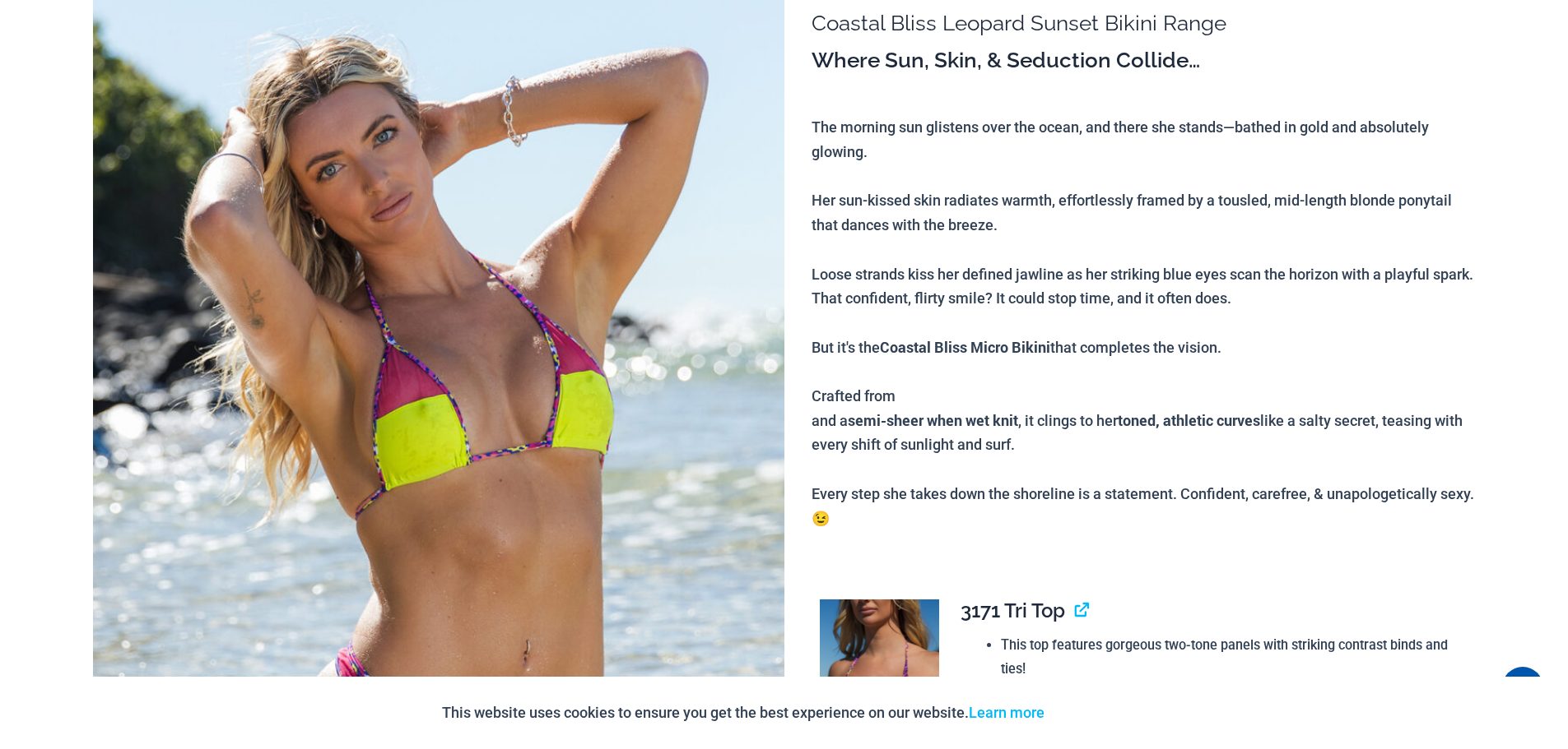
scroll to position [0, 0]
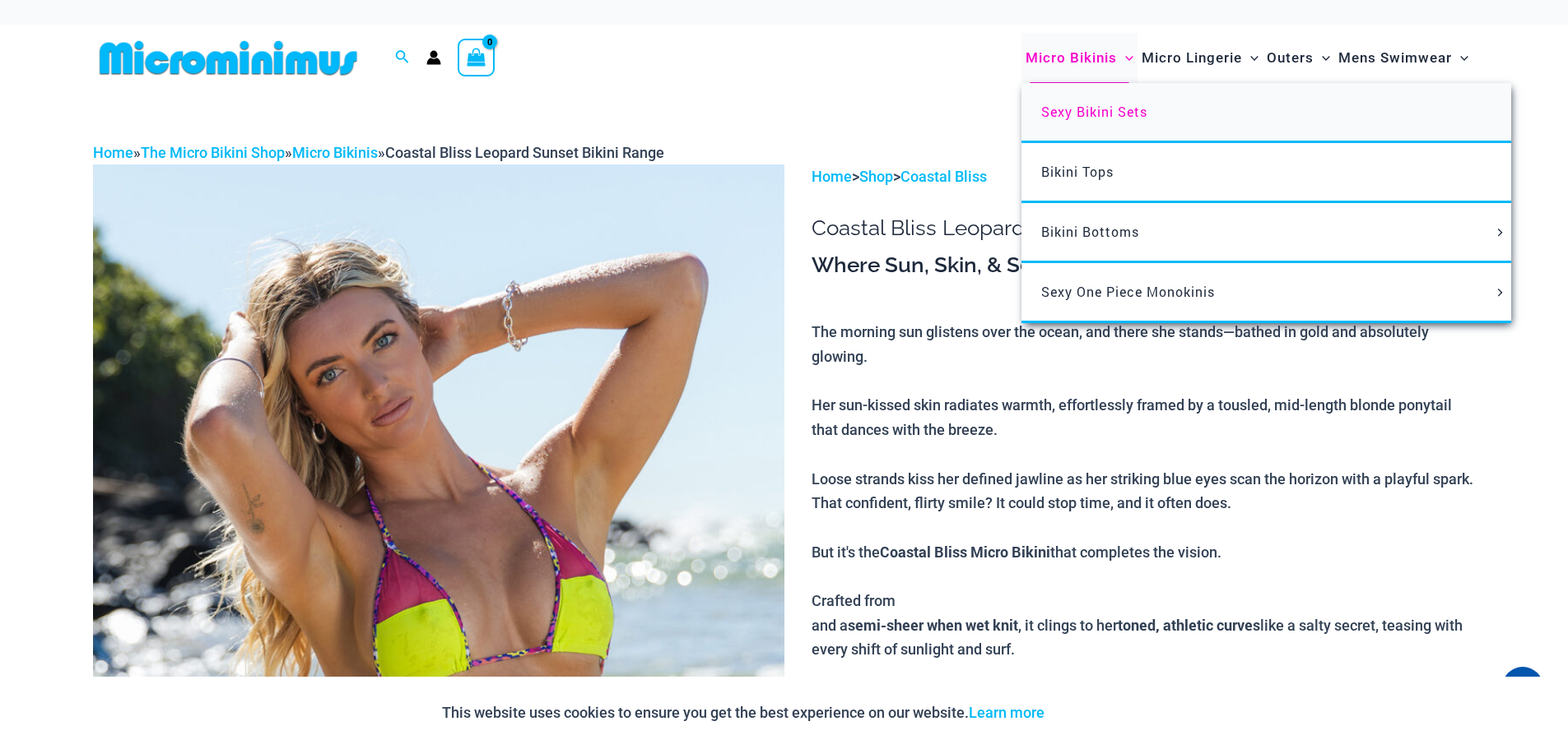
click at [1090, 116] on span "Sexy Bikini Sets" at bounding box center [1094, 111] width 106 height 17
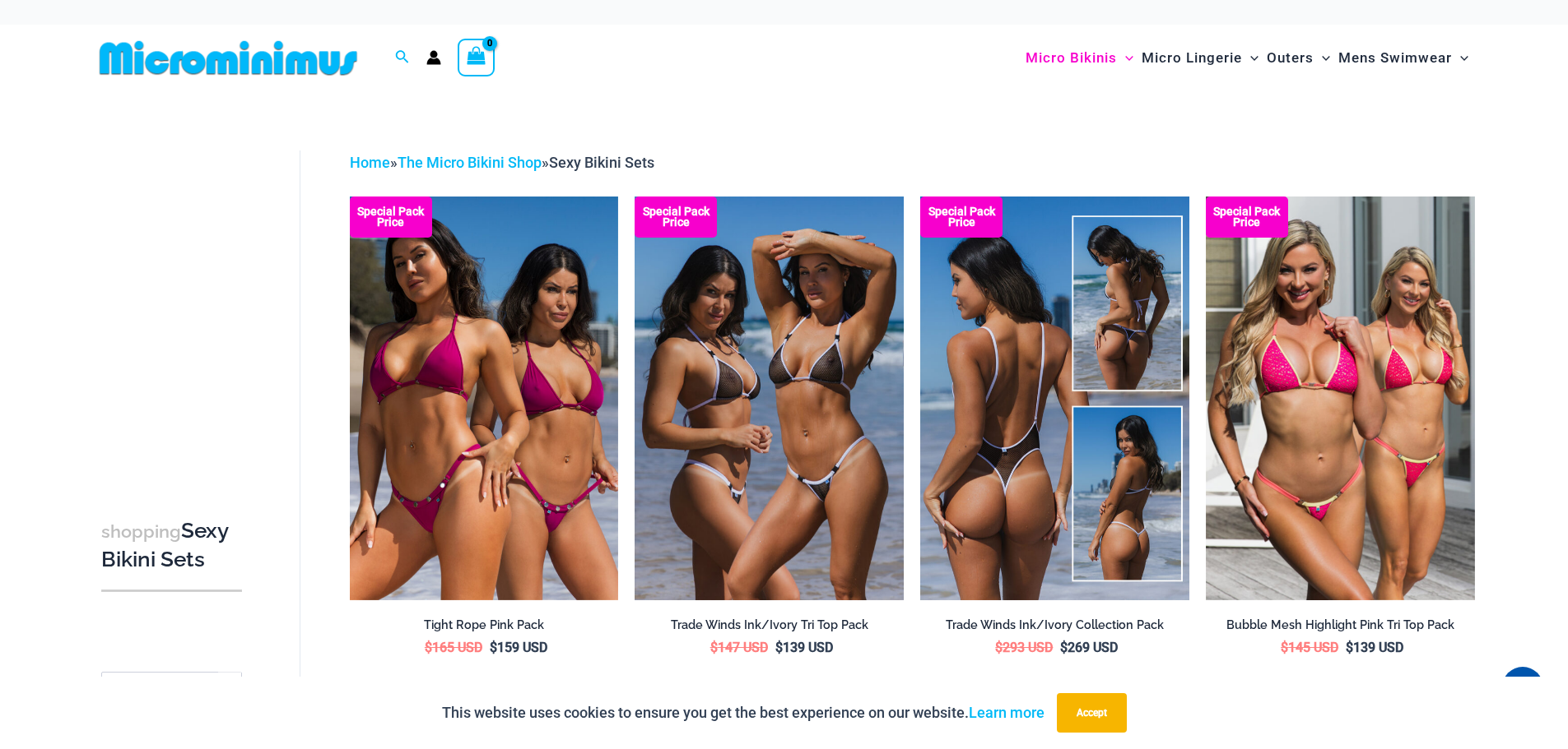
click at [1015, 481] on img at bounding box center [1055, 398] width 269 height 403
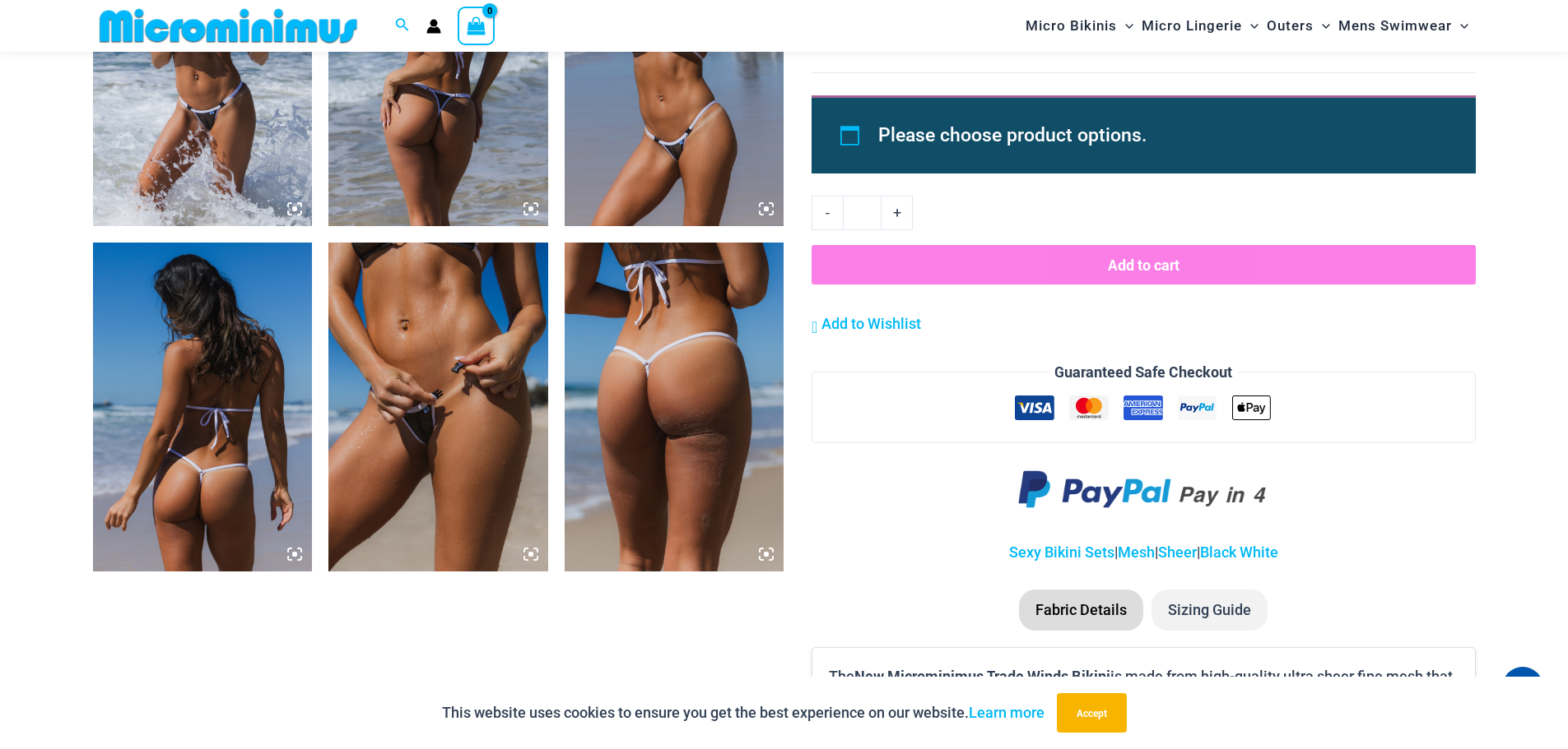
scroll to position [2371, 0]
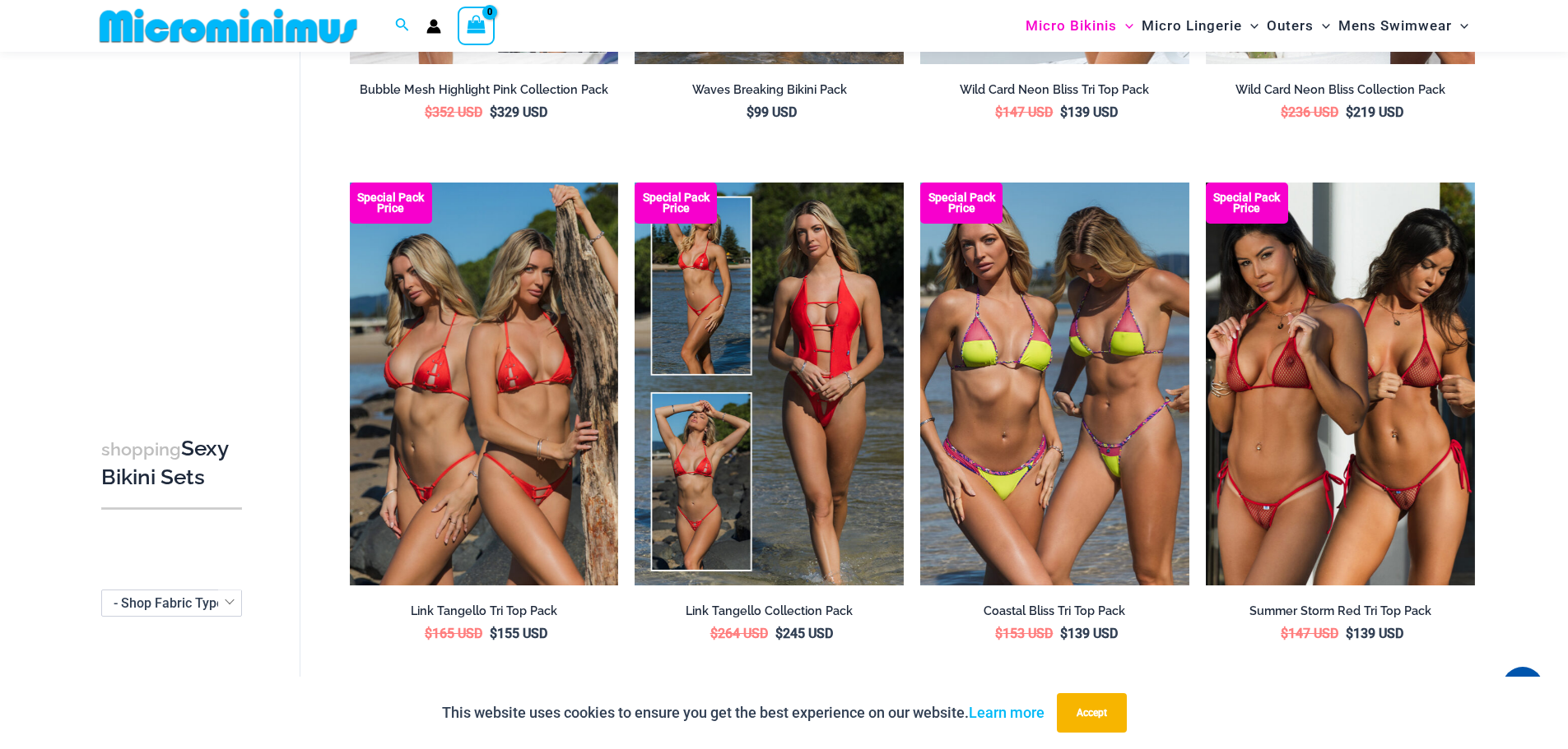
scroll to position [1057, 0]
